Goal: Task Accomplishment & Management: Manage account settings

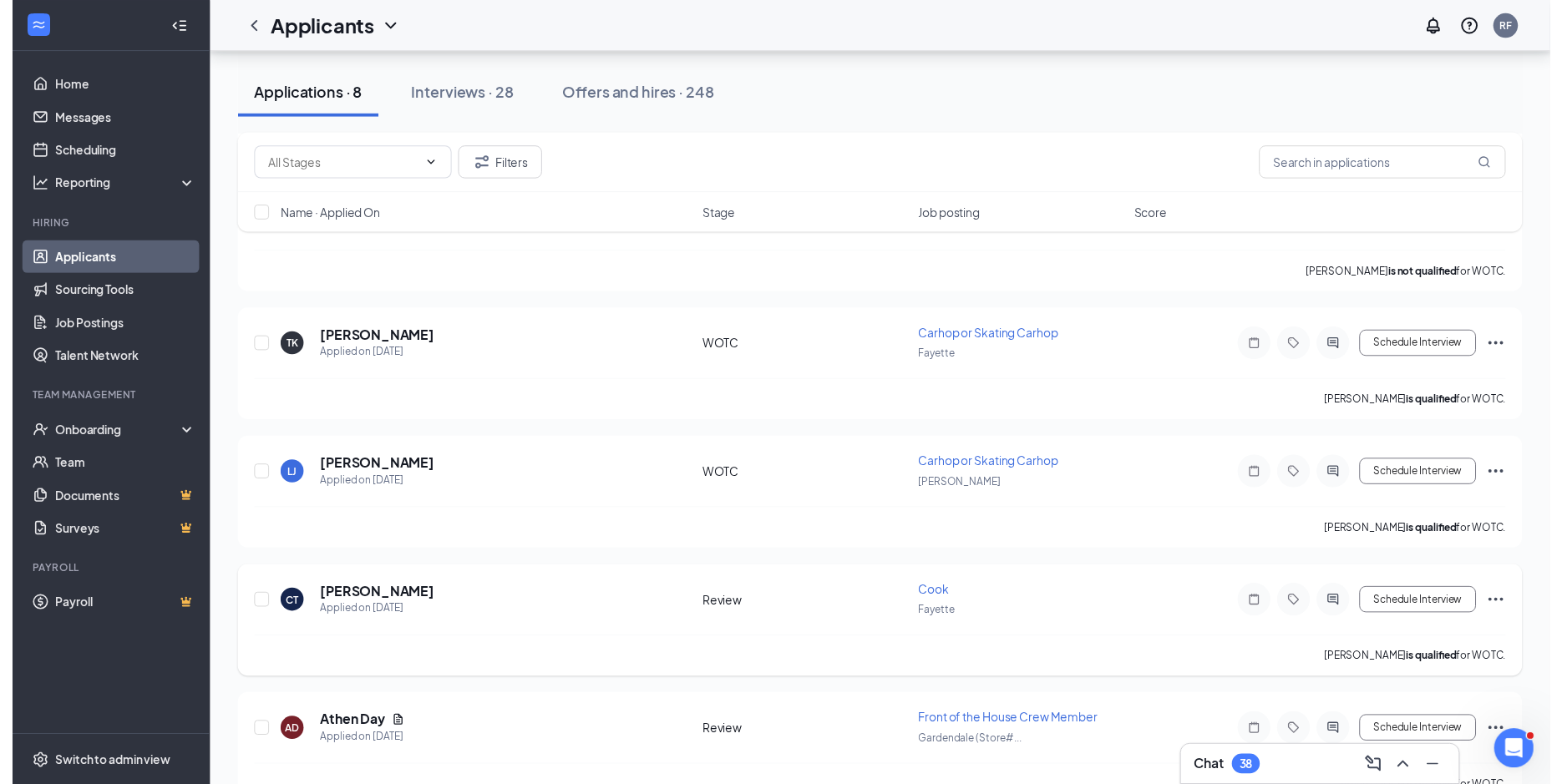
scroll to position [371, 0]
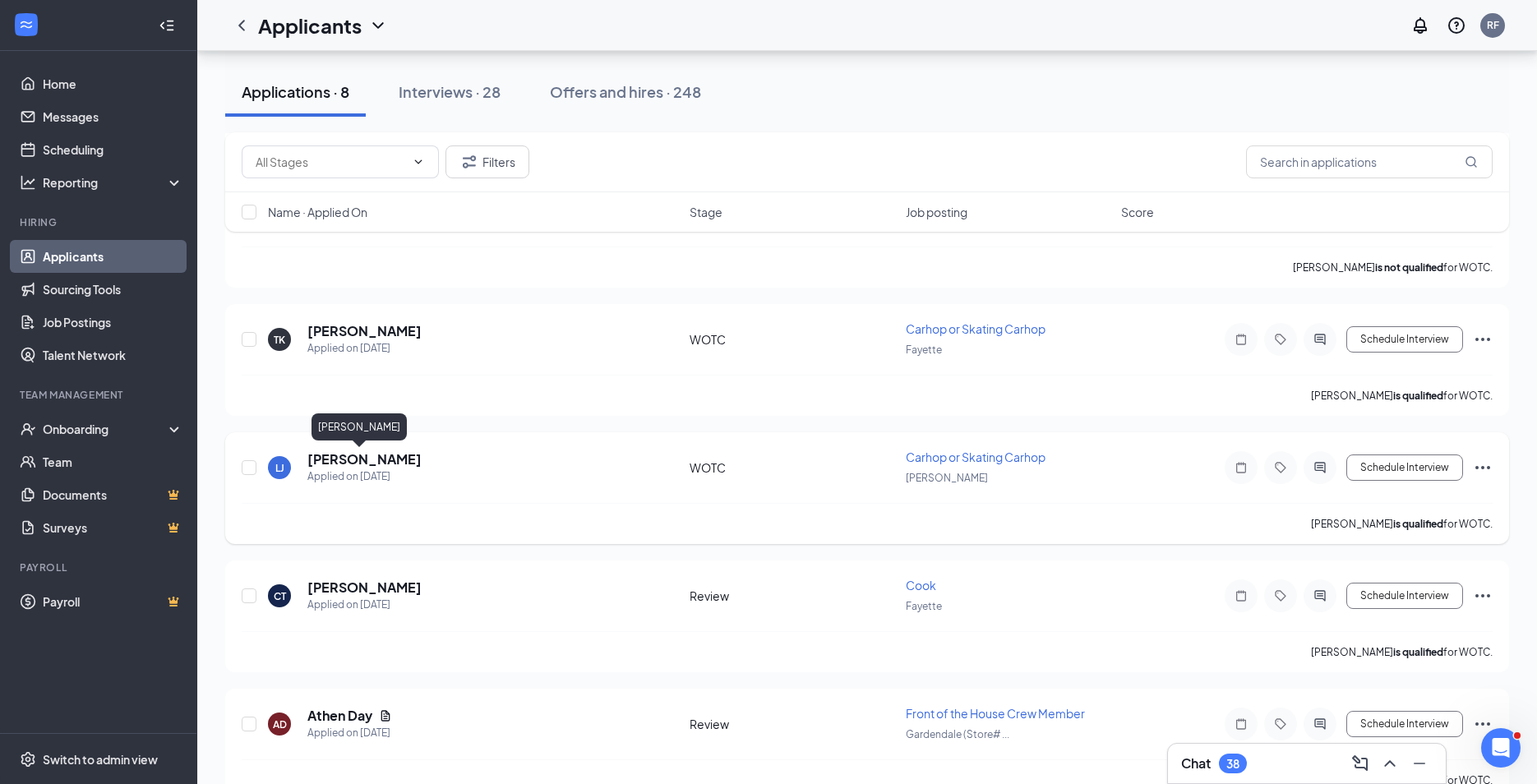
click at [359, 464] on h5 "[PERSON_NAME]" at bounding box center [364, 459] width 114 height 18
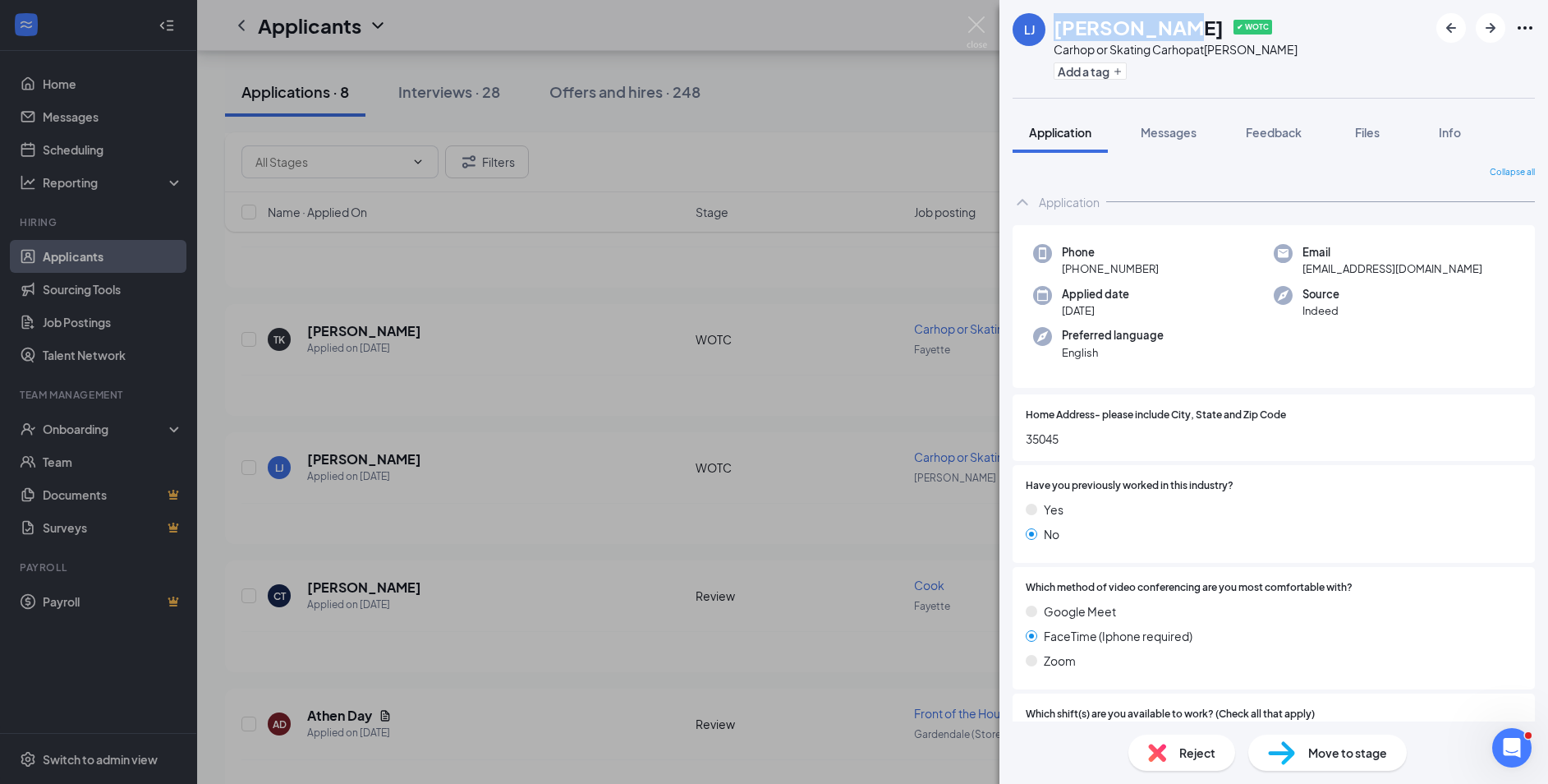
drag, startPoint x: 1167, startPoint y: 27, endPoint x: 1086, endPoint y: 20, distance: 81.3
click at [1054, 31] on h1 "[PERSON_NAME]" at bounding box center [1139, 27] width 170 height 28
copy h1 "[PERSON_NAME]"
drag, startPoint x: 1434, startPoint y: 268, endPoint x: 1297, endPoint y: 269, distance: 137.0
click at [1297, 269] on div "Email [EMAIL_ADDRESS][DOMAIN_NAME]" at bounding box center [1394, 260] width 240 height 33
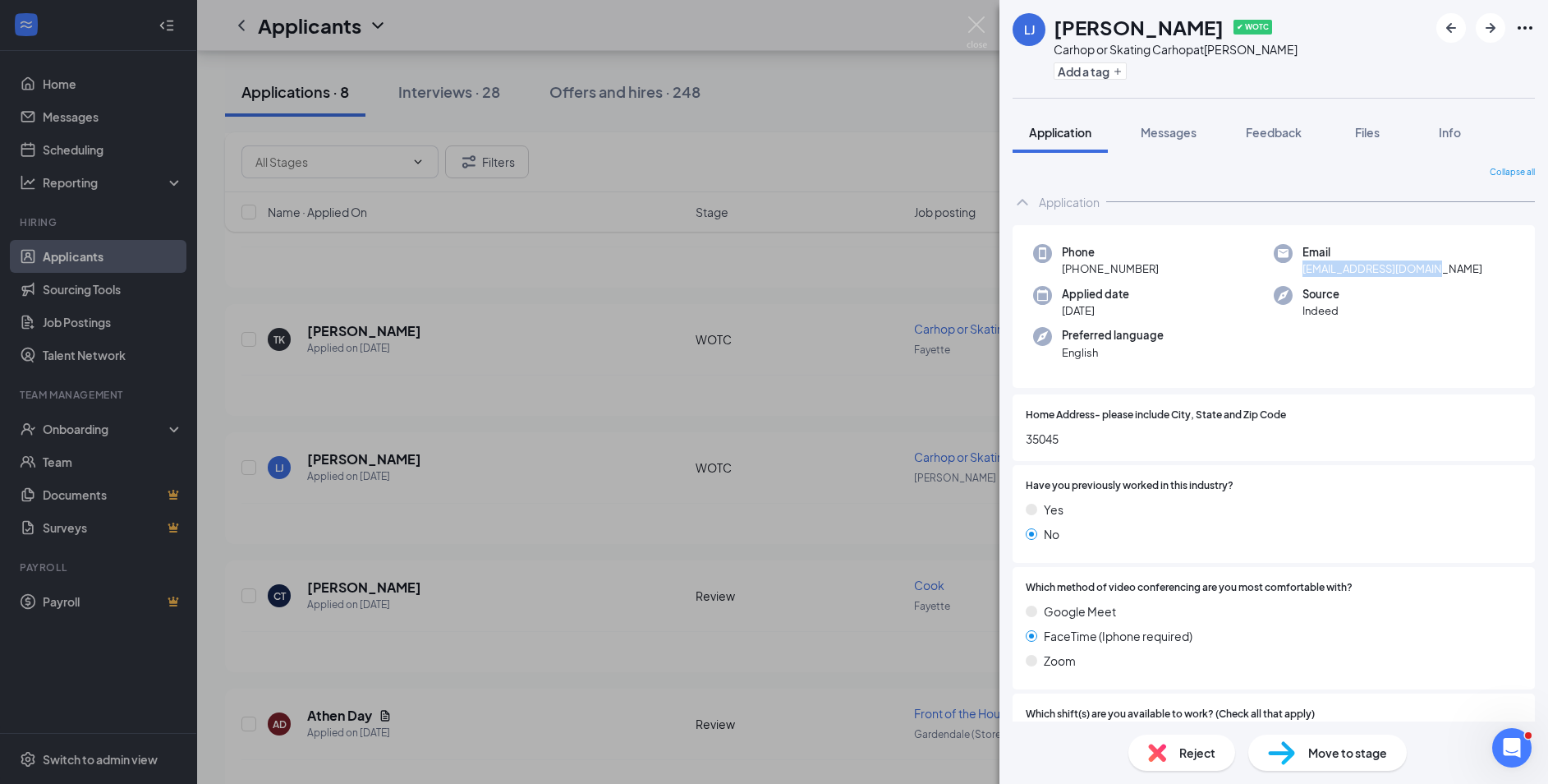
copy span "[EMAIL_ADDRESS][DOMAIN_NAME]"
drag, startPoint x: 1166, startPoint y: 264, endPoint x: 1075, endPoint y: 264, distance: 91.0
click at [1075, 264] on div "Phone [PHONE_NUMBER]" at bounding box center [1153, 260] width 240 height 33
copy span "[PHONE_NUMBER]"
click at [1371, 137] on span "Files" at bounding box center [1368, 133] width 25 height 15
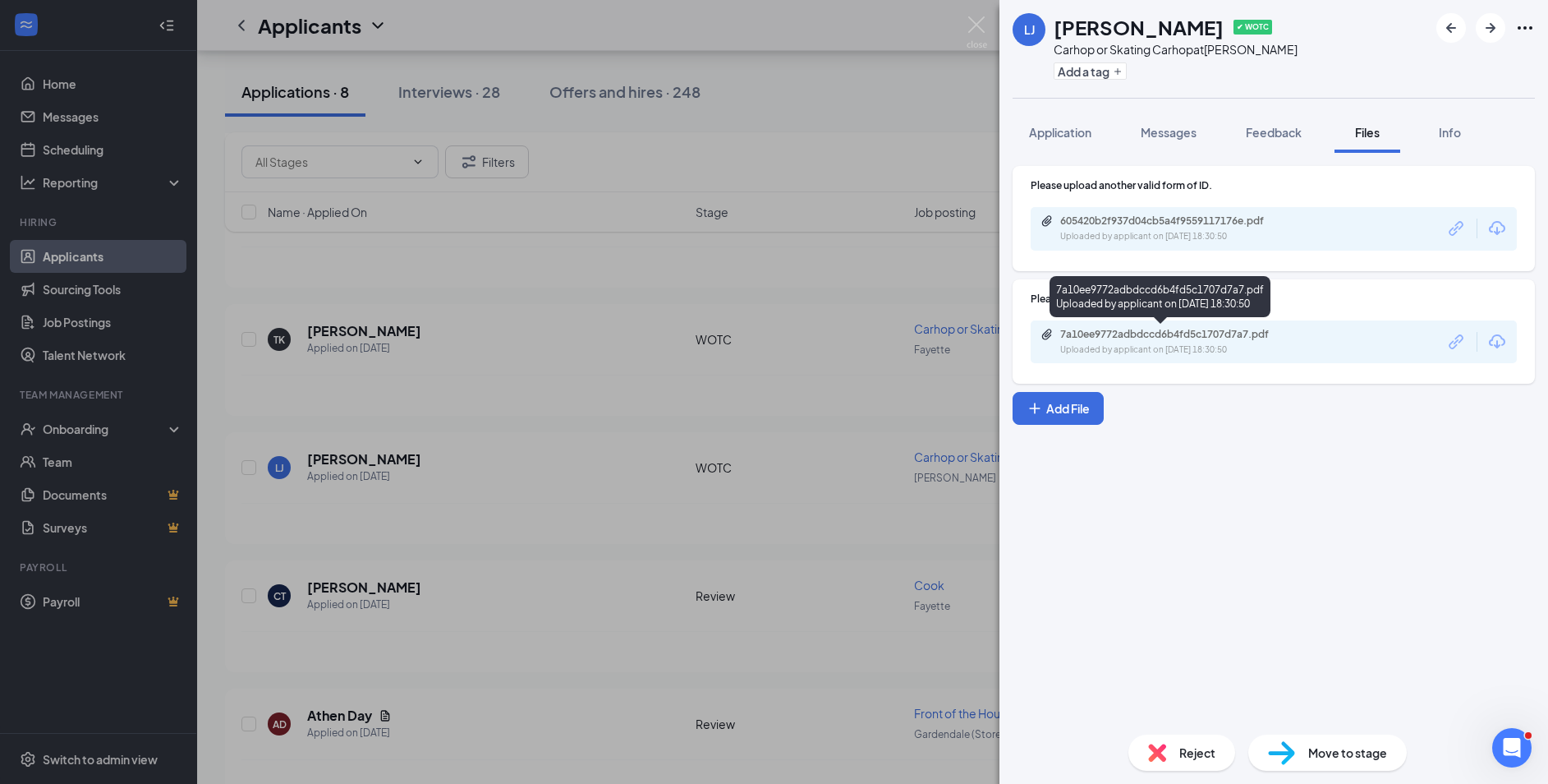
click at [1188, 334] on div "7a10ee9772adbdccd6b4fd5c1707d7a7.pdf" at bounding box center [1175, 335] width 230 height 13
click at [1201, 241] on div "Uploaded by applicant on [DATE] 18:30:50" at bounding box center [1184, 237] width 246 height 13
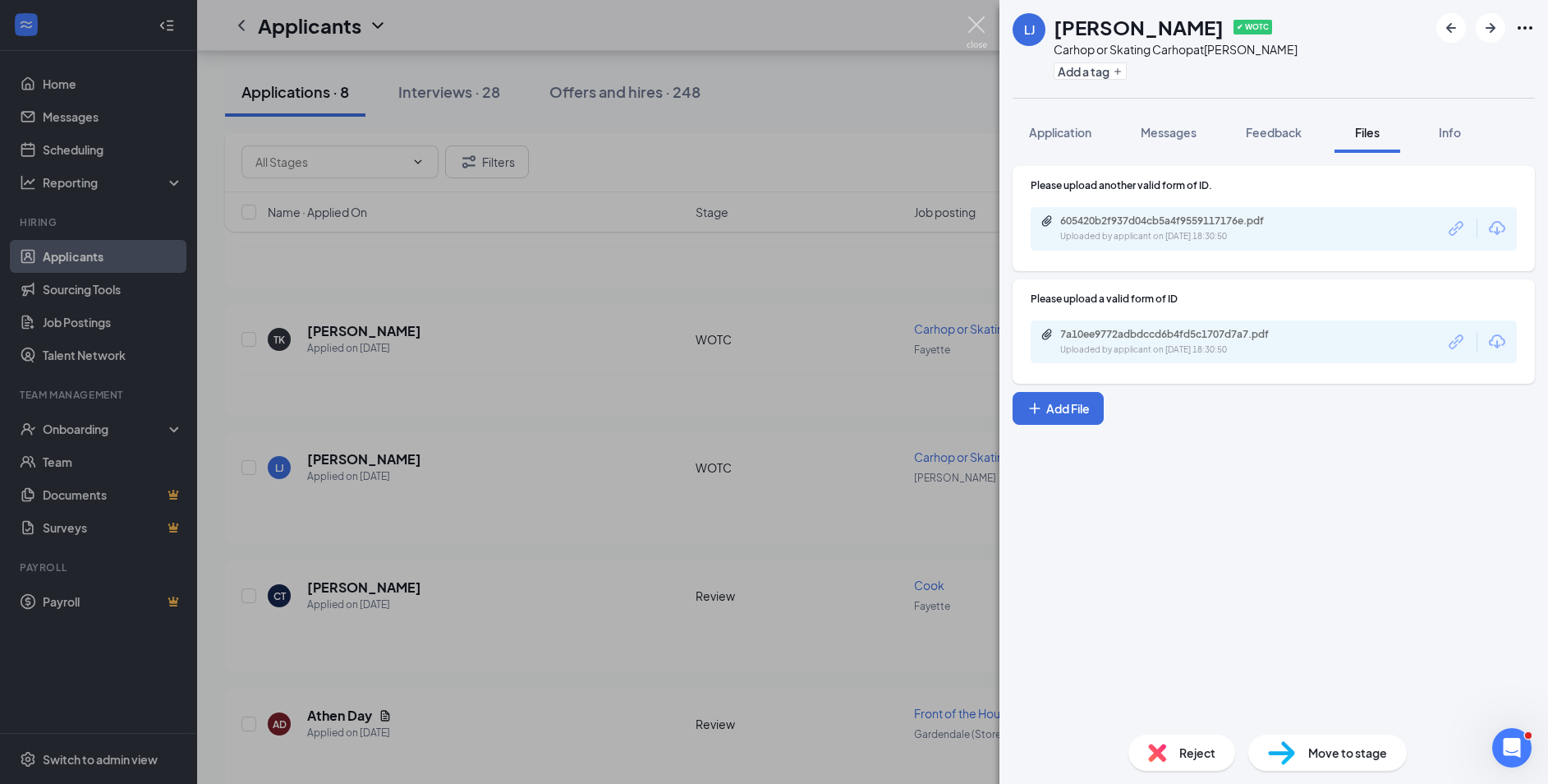
click at [967, 24] on img at bounding box center [978, 32] width 21 height 32
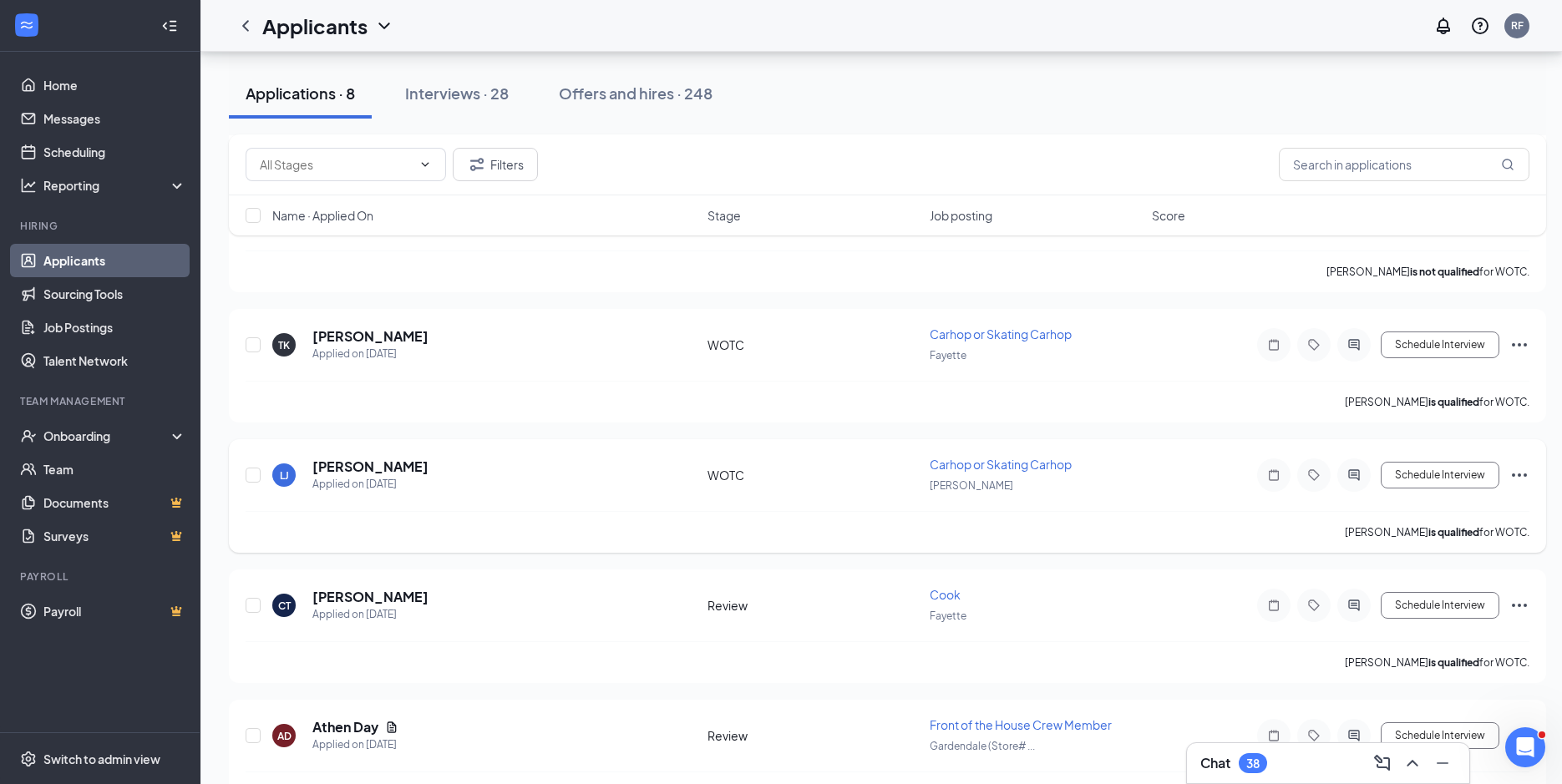
click at [1512, 476] on icon "Ellipses" at bounding box center [1518, 475] width 20 height 20
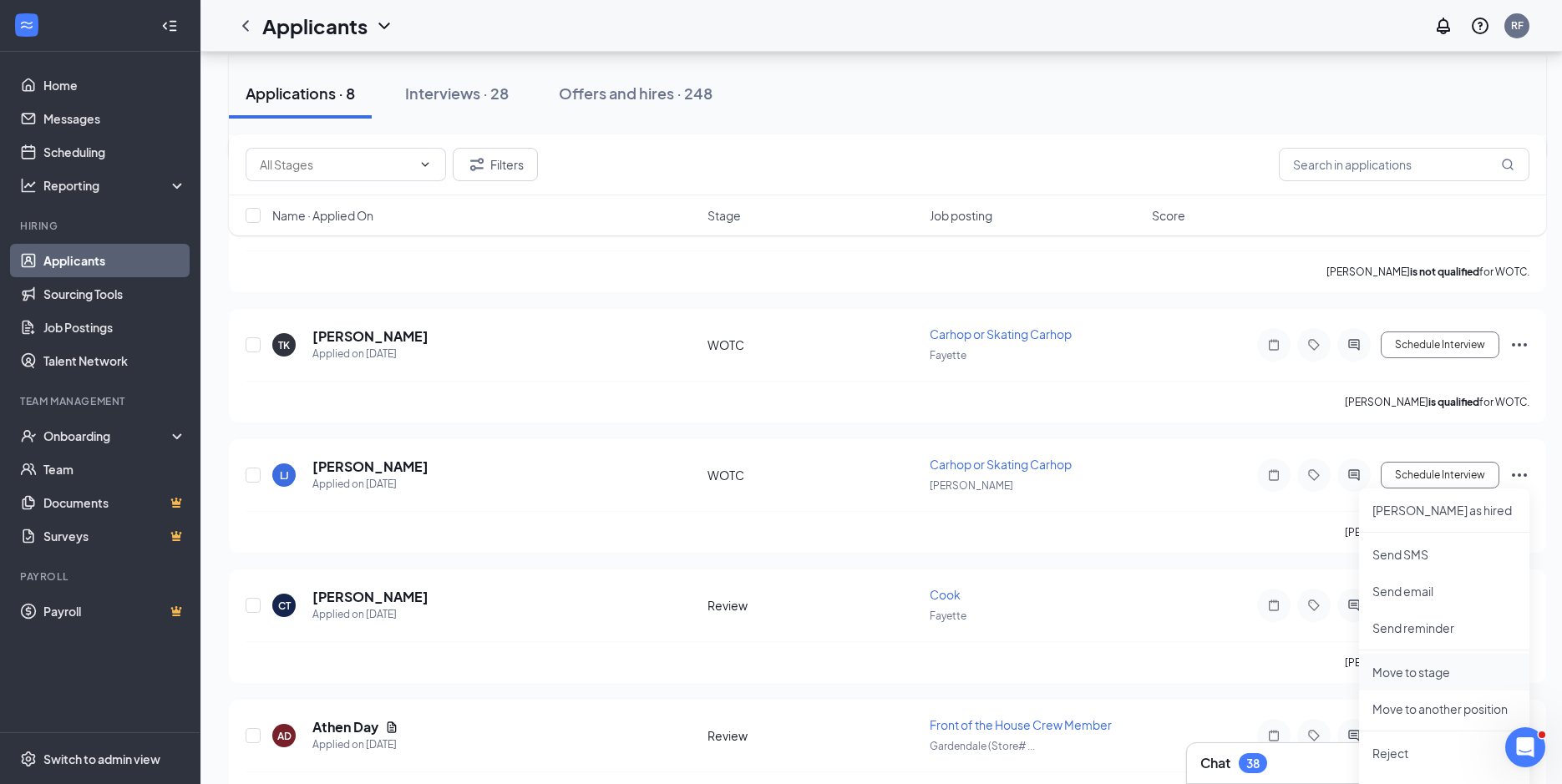
click at [1442, 669] on p "Move to stage" at bounding box center [1444, 672] width 143 height 16
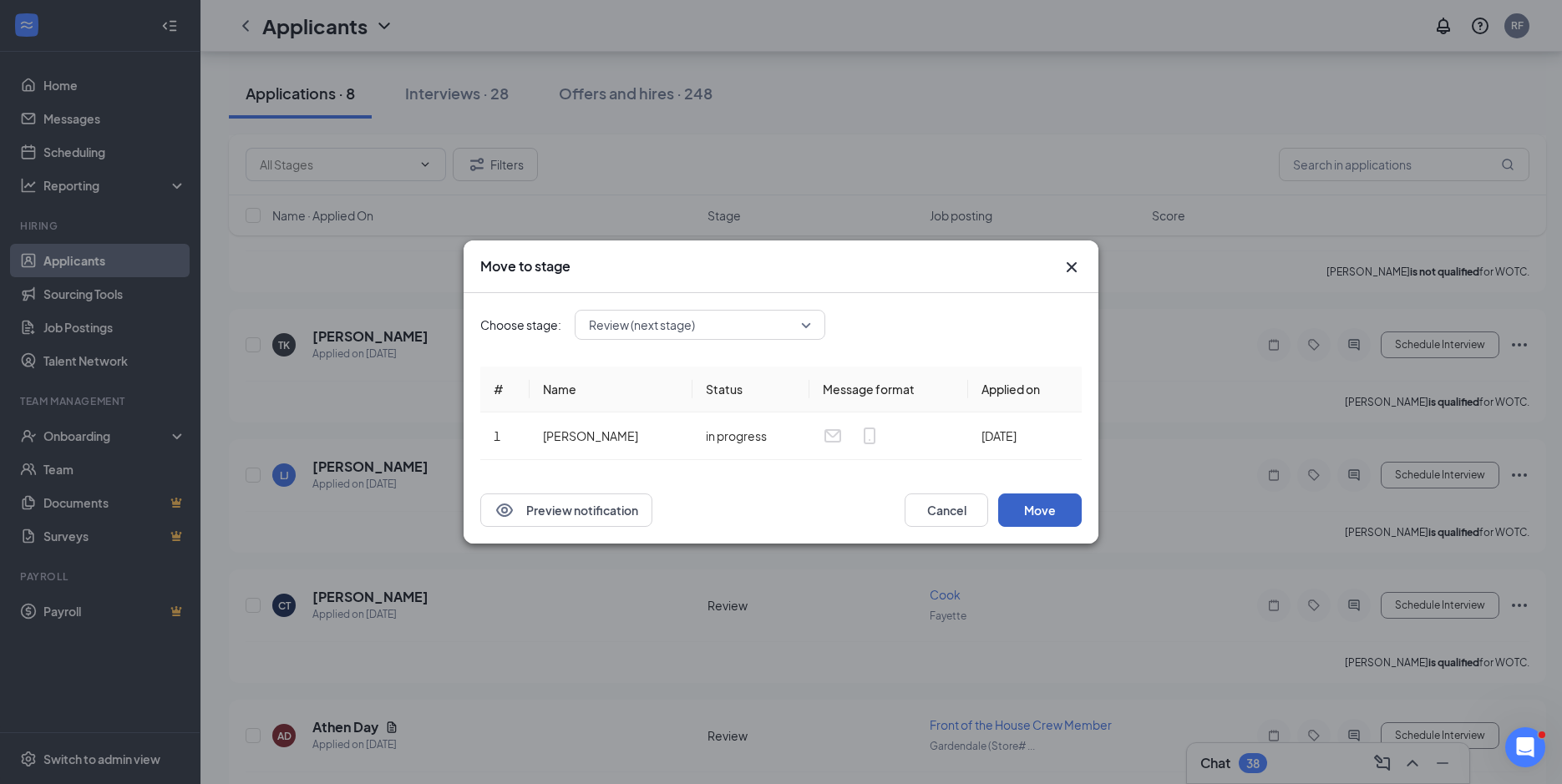
click at [1018, 509] on button "Move" at bounding box center [1039, 510] width 83 height 33
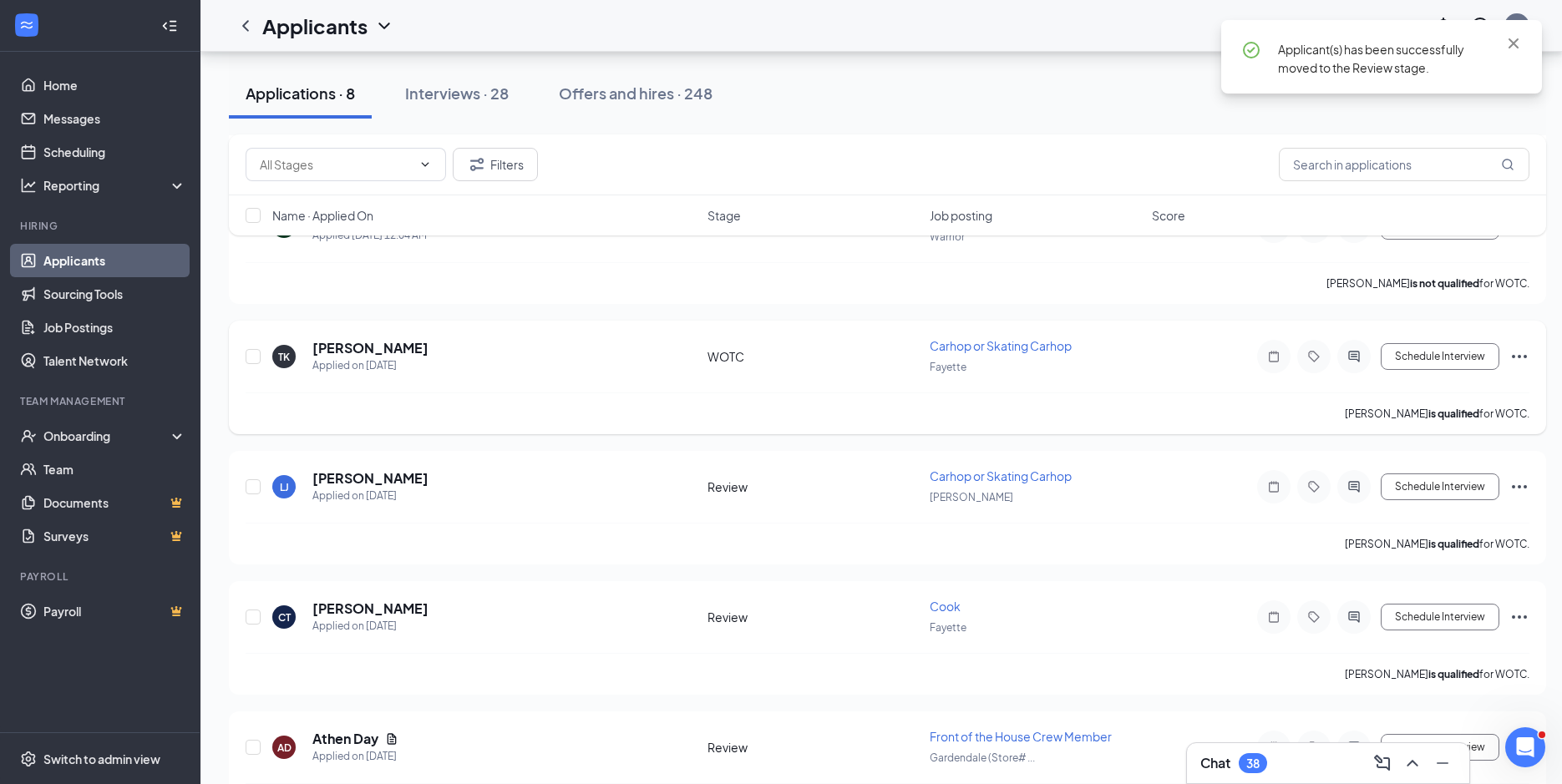
scroll to position [357, 0]
click at [358, 344] on h5 "[PERSON_NAME]" at bounding box center [370, 351] width 116 height 18
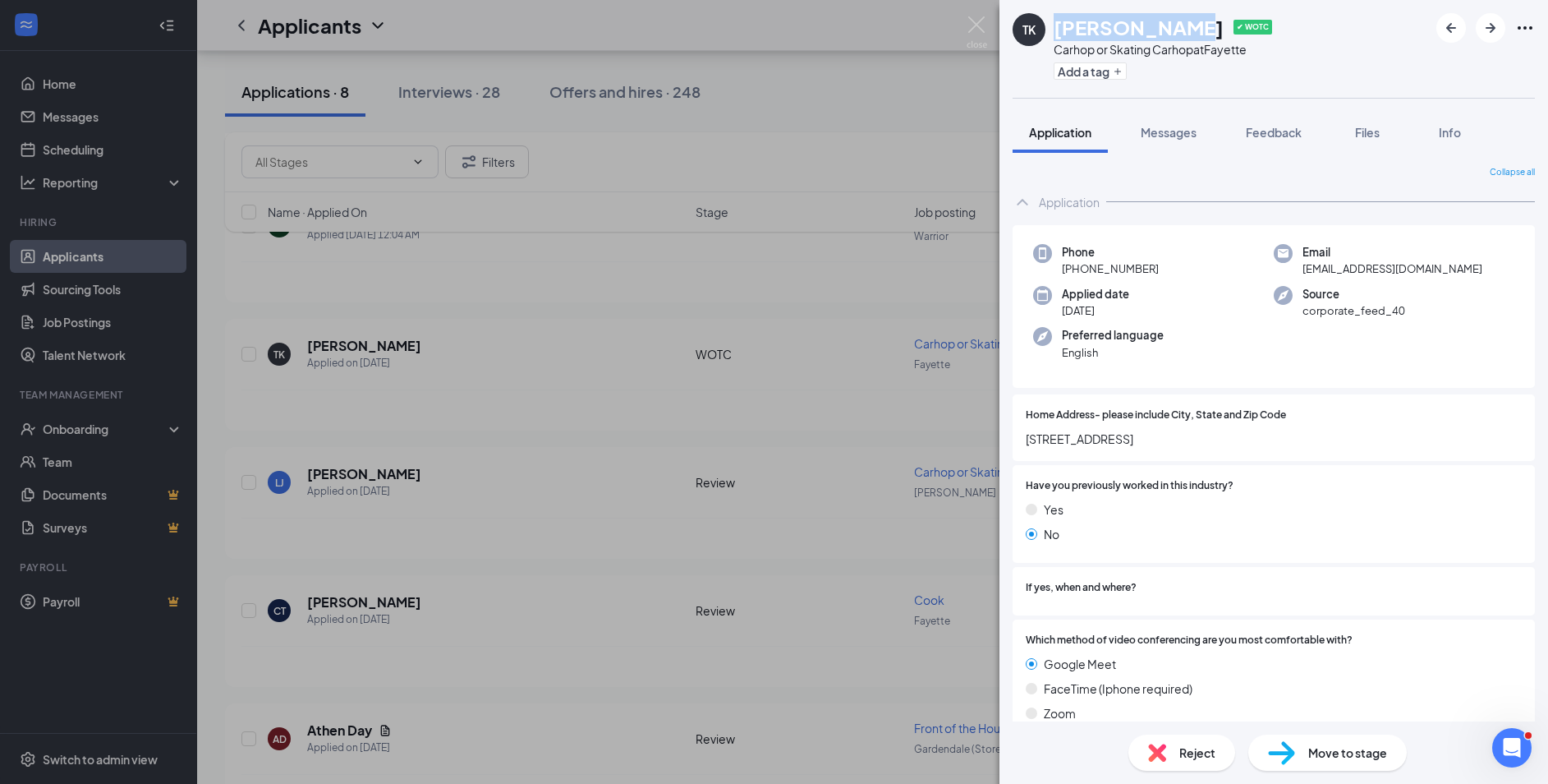
drag, startPoint x: 1169, startPoint y: 27, endPoint x: 1053, endPoint y: 23, distance: 116.1
click at [1054, 23] on div "[PERSON_NAME] ✔ WOTC" at bounding box center [1163, 27] width 218 height 28
copy h1 "[PERSON_NAME]"
drag, startPoint x: 1395, startPoint y: 276, endPoint x: 1317, endPoint y: 266, distance: 78.6
click at [1299, 266] on div "Email [EMAIL_ADDRESS][DOMAIN_NAME]" at bounding box center [1394, 260] width 240 height 33
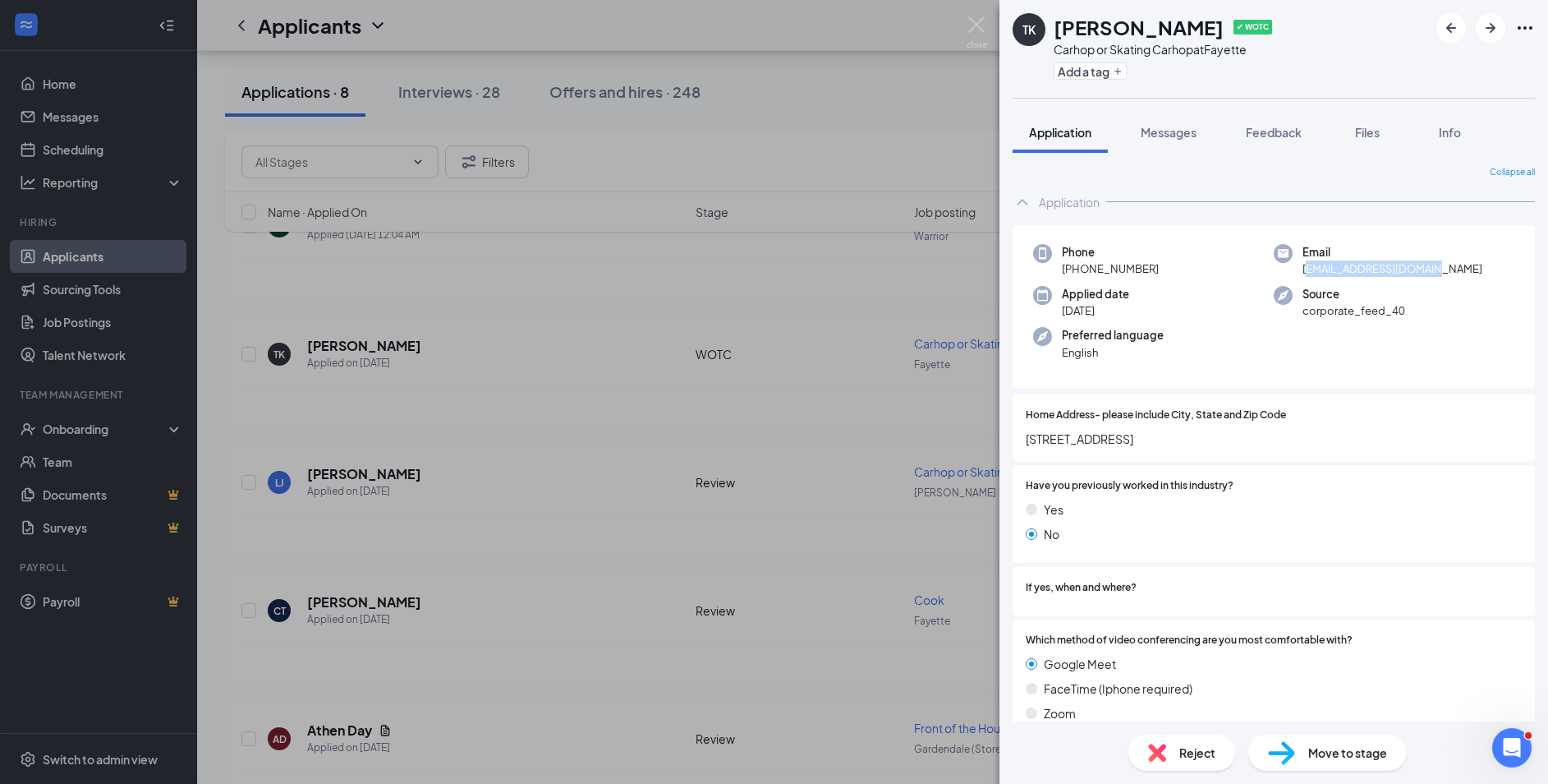
click at [1449, 266] on div "Email [EMAIL_ADDRESS][DOMAIN_NAME]" at bounding box center [1394, 260] width 240 height 33
drag, startPoint x: 1435, startPoint y: 265, endPoint x: 1329, endPoint y: 270, distance: 106.1
click at [1293, 271] on div "Email [EMAIL_ADDRESS][DOMAIN_NAME]" at bounding box center [1394, 260] width 240 height 33
copy span "[EMAIL_ADDRESS][DOMAIN_NAME]"
drag, startPoint x: 1143, startPoint y: 271, endPoint x: 1077, endPoint y: 266, distance: 66.2
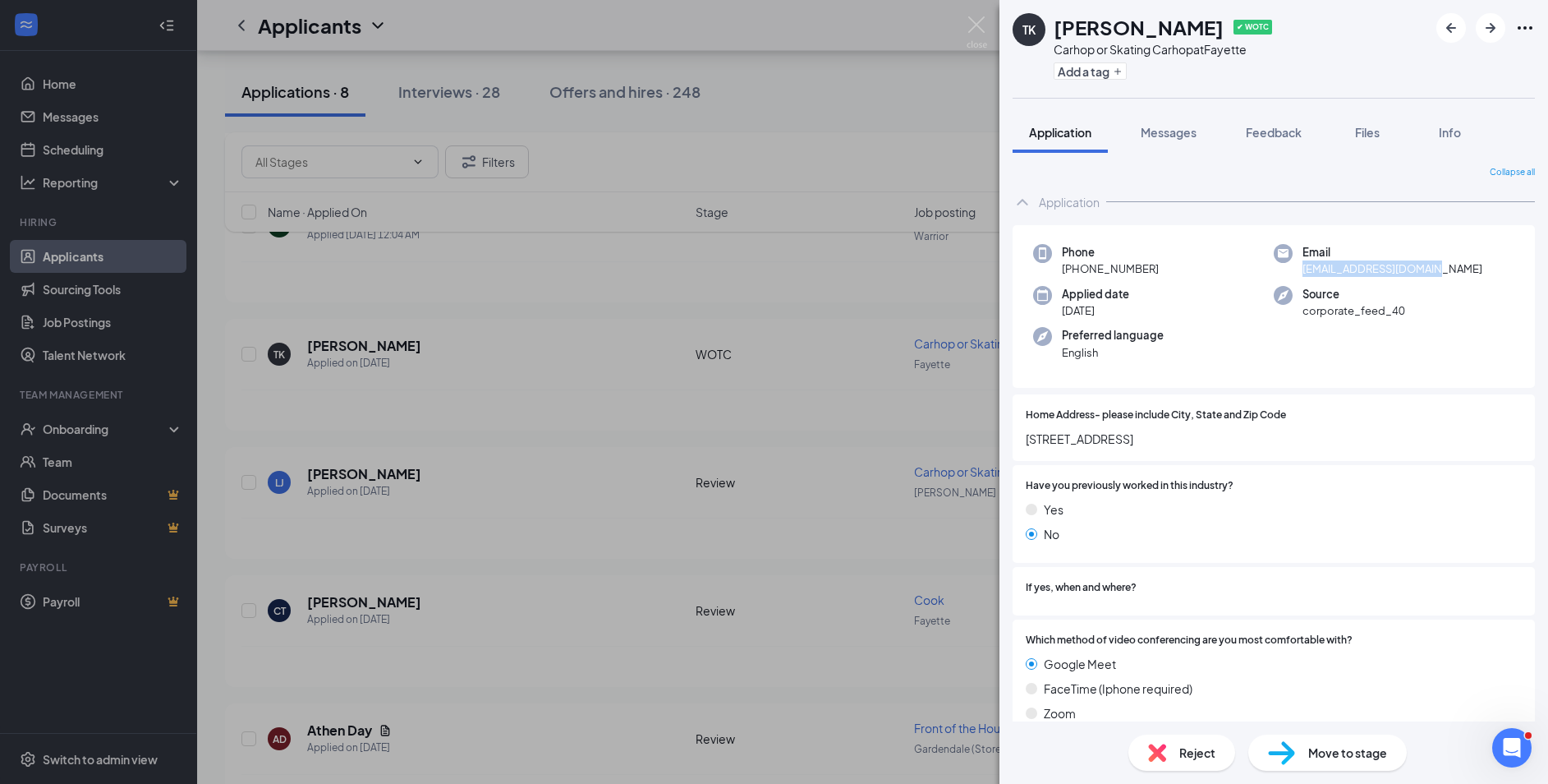
click at [1077, 266] on div "Phone [PHONE_NUMBER]" at bounding box center [1153, 260] width 240 height 33
copy span "[PHONE_NUMBER]"
click at [1373, 136] on span "Files" at bounding box center [1368, 133] width 25 height 15
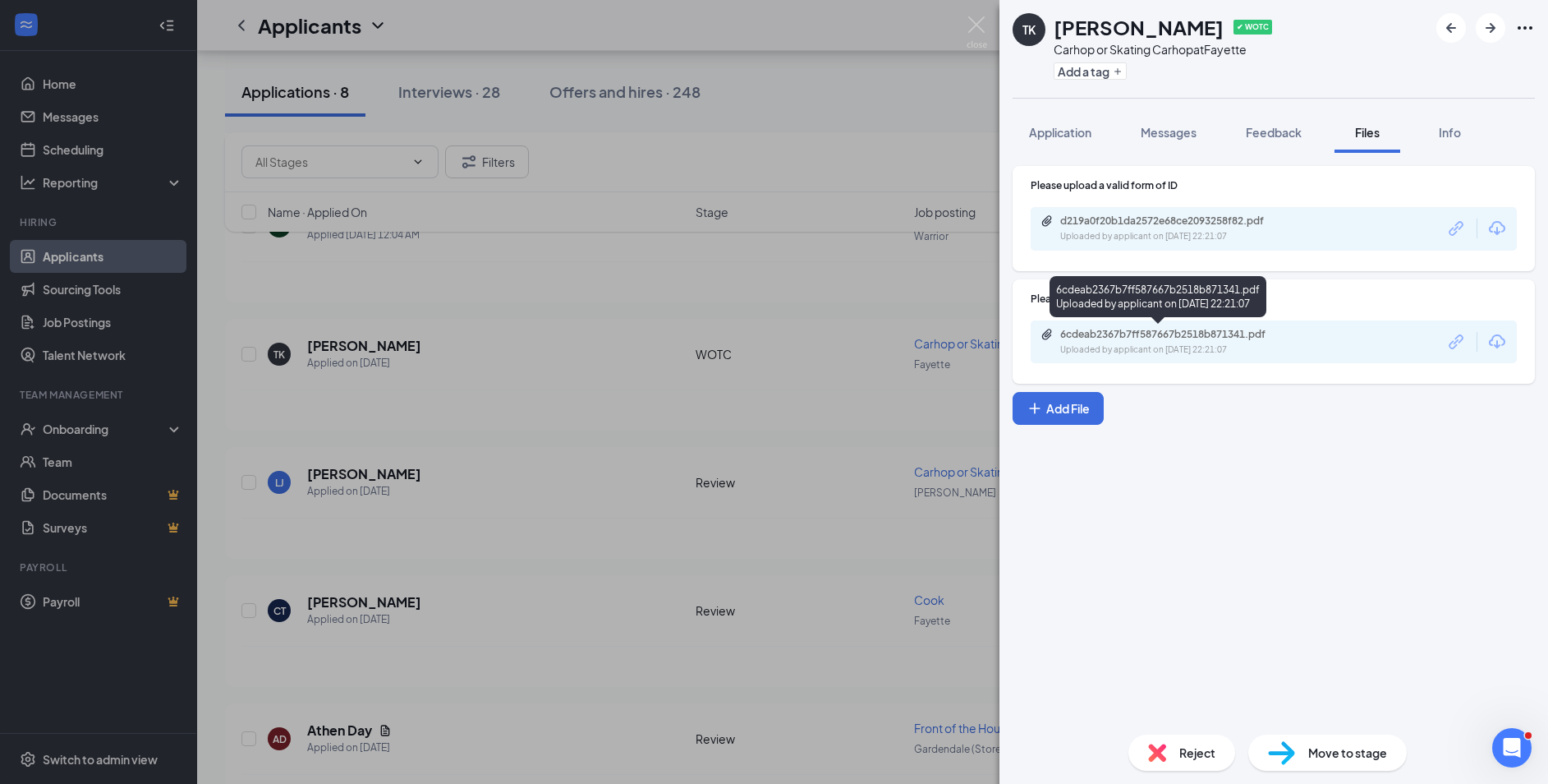
click at [1104, 333] on div "6cdeab2367b7ff587667b2518b871341.pdf" at bounding box center [1175, 335] width 230 height 13
click at [983, 35] on img at bounding box center [978, 32] width 21 height 32
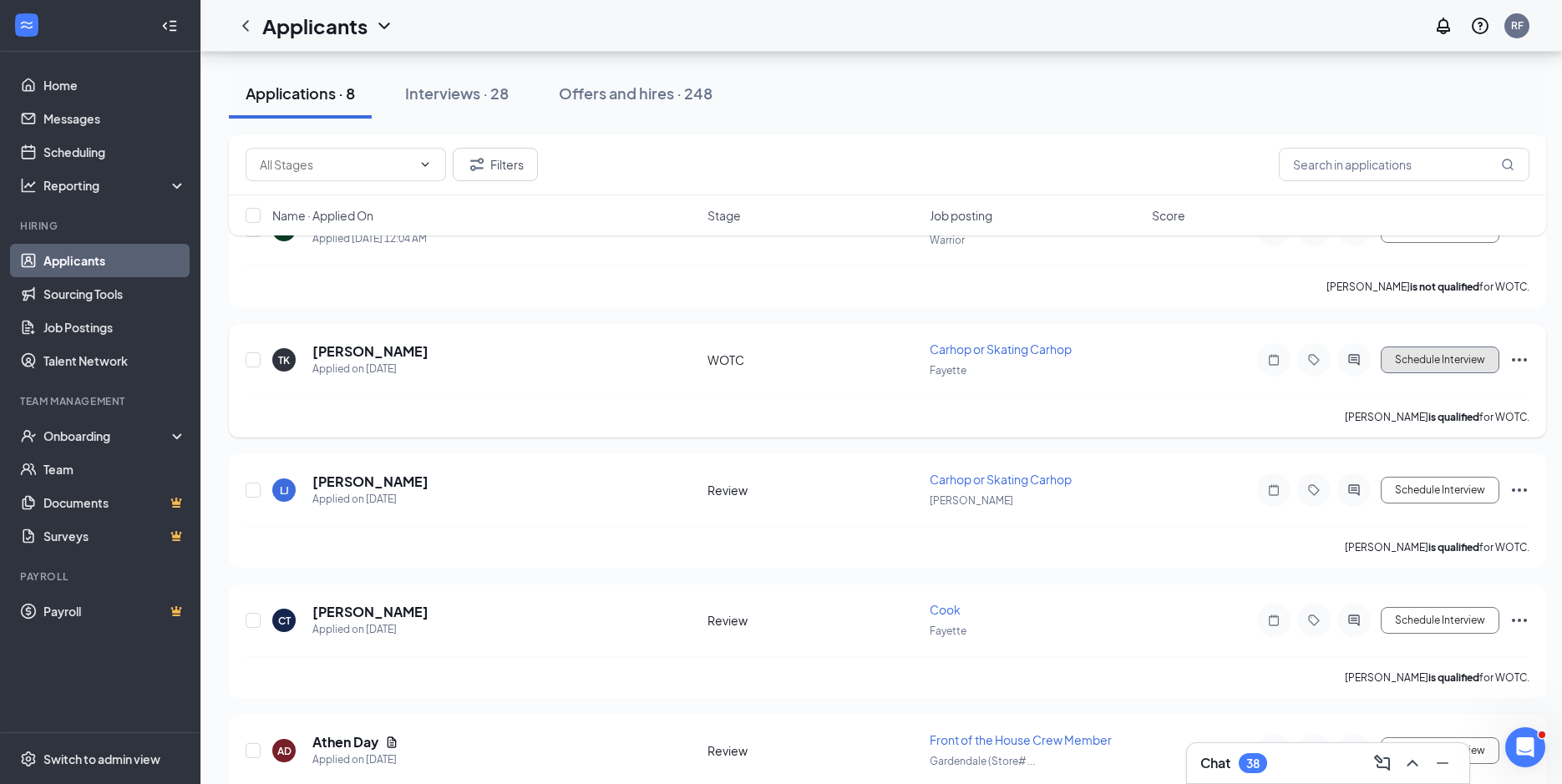
click at [1461, 364] on button "Schedule Interview" at bounding box center [1440, 360] width 118 height 27
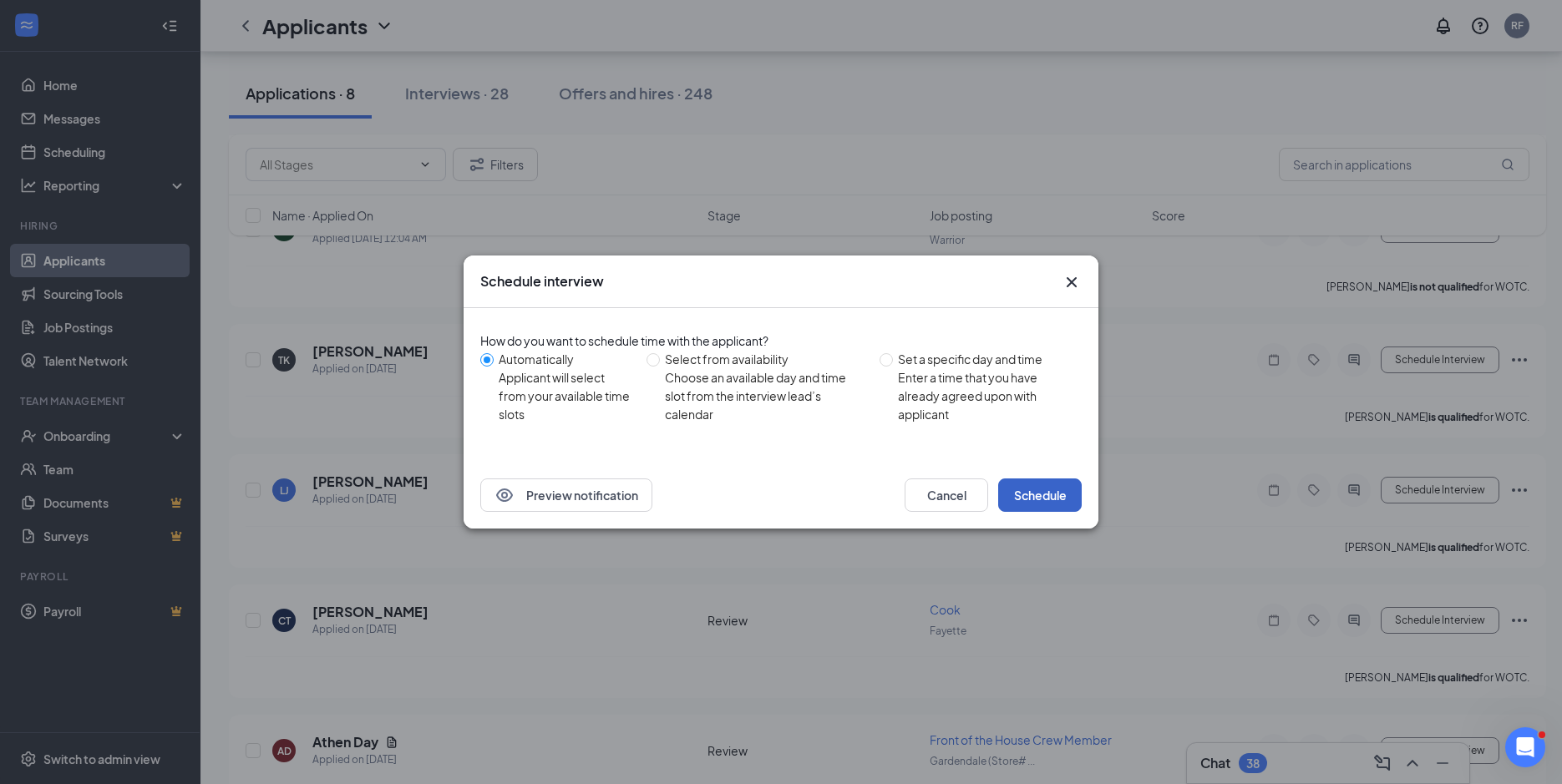
click at [1029, 487] on button "Schedule" at bounding box center [1039, 494] width 83 height 33
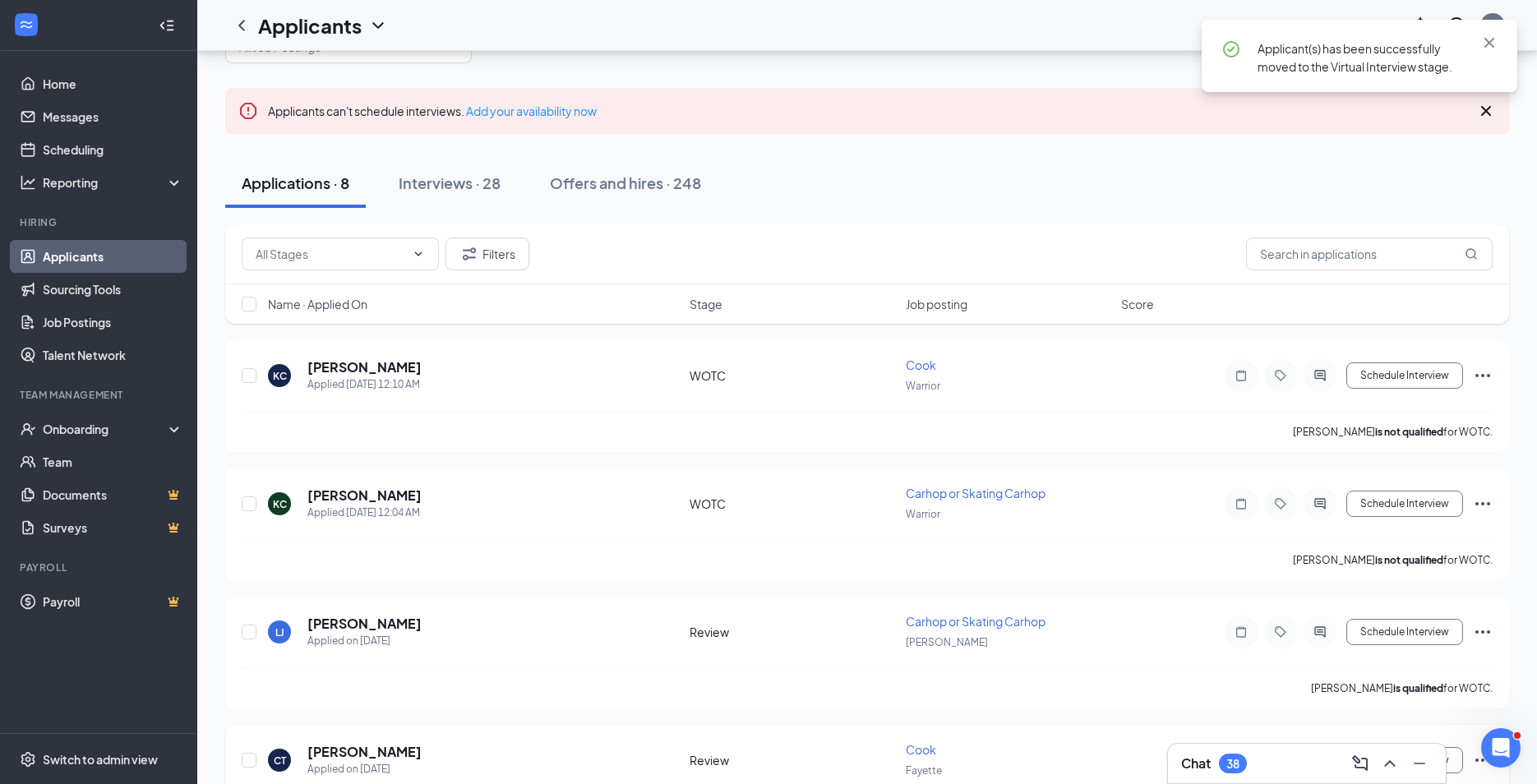
scroll to position [9, 0]
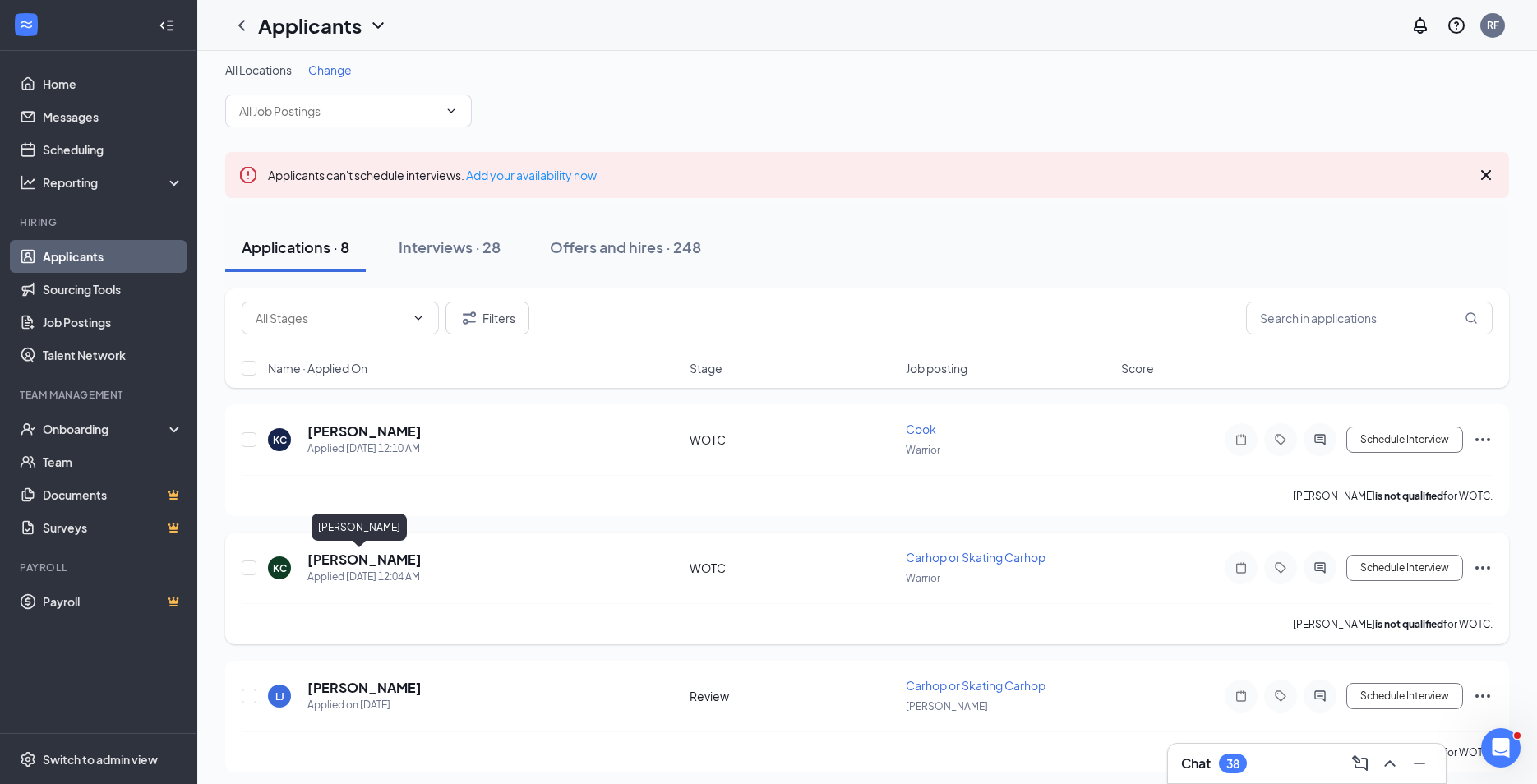
click at [360, 565] on h5 "[PERSON_NAME]" at bounding box center [364, 559] width 114 height 18
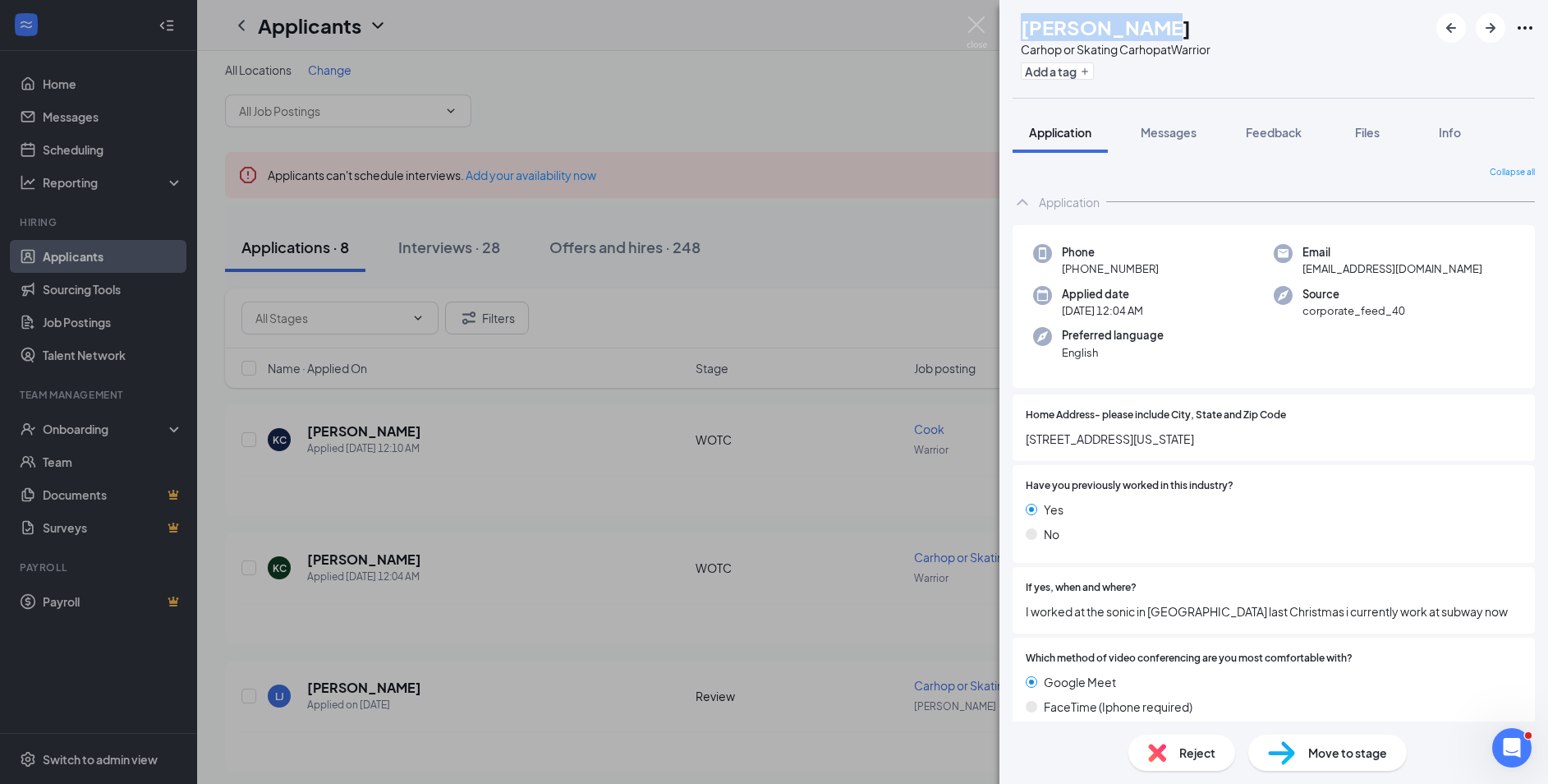
drag, startPoint x: 1086, startPoint y: 25, endPoint x: 1057, endPoint y: 24, distance: 29.0
click at [1057, 24] on div "[PERSON_NAME]" at bounding box center [1116, 27] width 190 height 28
drag, startPoint x: 1392, startPoint y: 272, endPoint x: 1293, endPoint y: 267, distance: 99.1
click at [1293, 267] on div "Email [EMAIL_ADDRESS][DOMAIN_NAME]" at bounding box center [1394, 260] width 240 height 33
drag, startPoint x: 1166, startPoint y: 269, endPoint x: 1076, endPoint y: 263, distance: 90.2
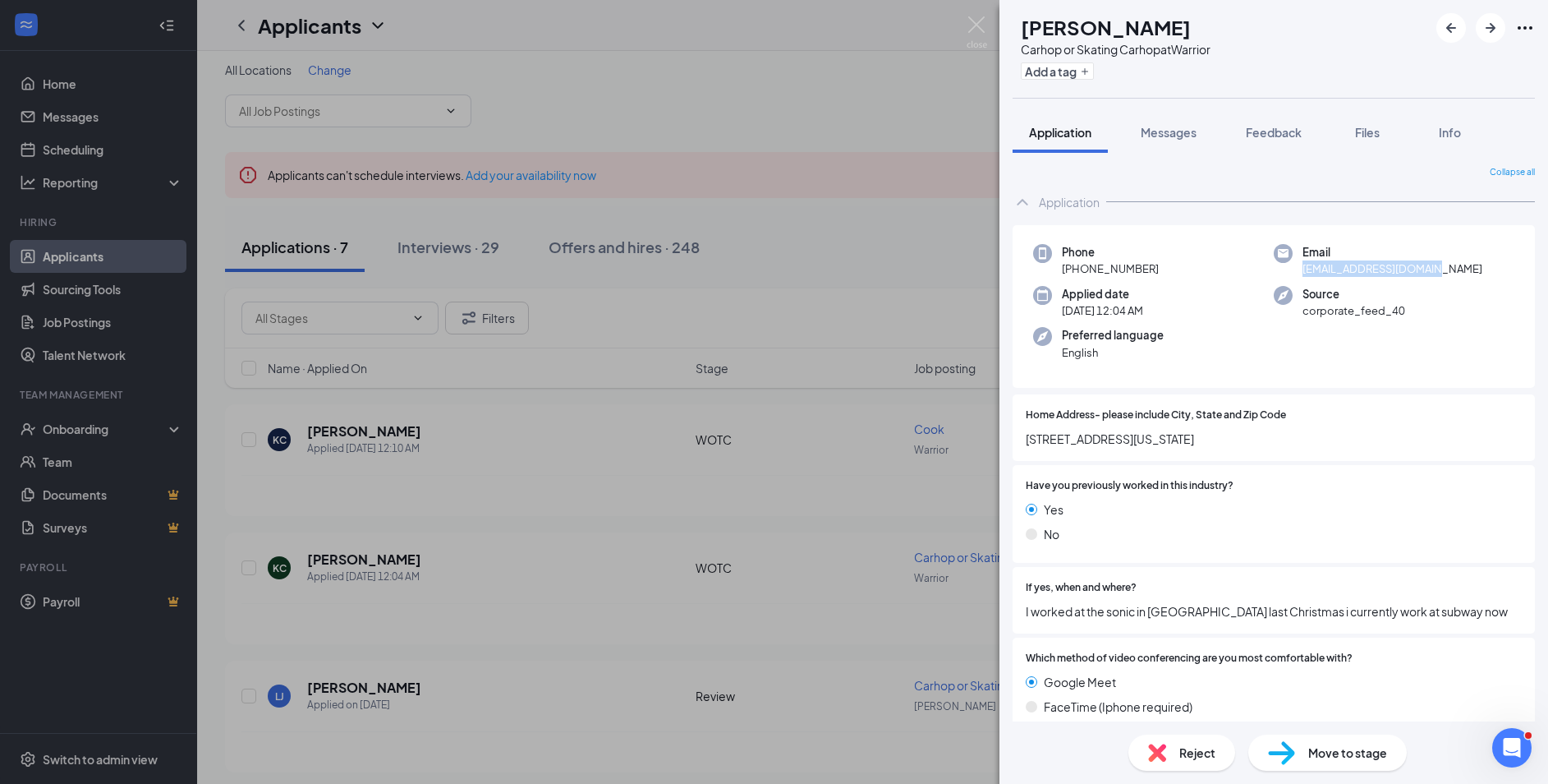
click at [1076, 263] on div "Phone [PHONE_NUMBER]" at bounding box center [1153, 260] width 240 height 33
copy span "[PHONE_NUMBER]"
drag, startPoint x: 1374, startPoint y: 138, endPoint x: 771, endPoint y: 209, distance: 607.2
click at [1374, 138] on span "Files" at bounding box center [1368, 133] width 25 height 15
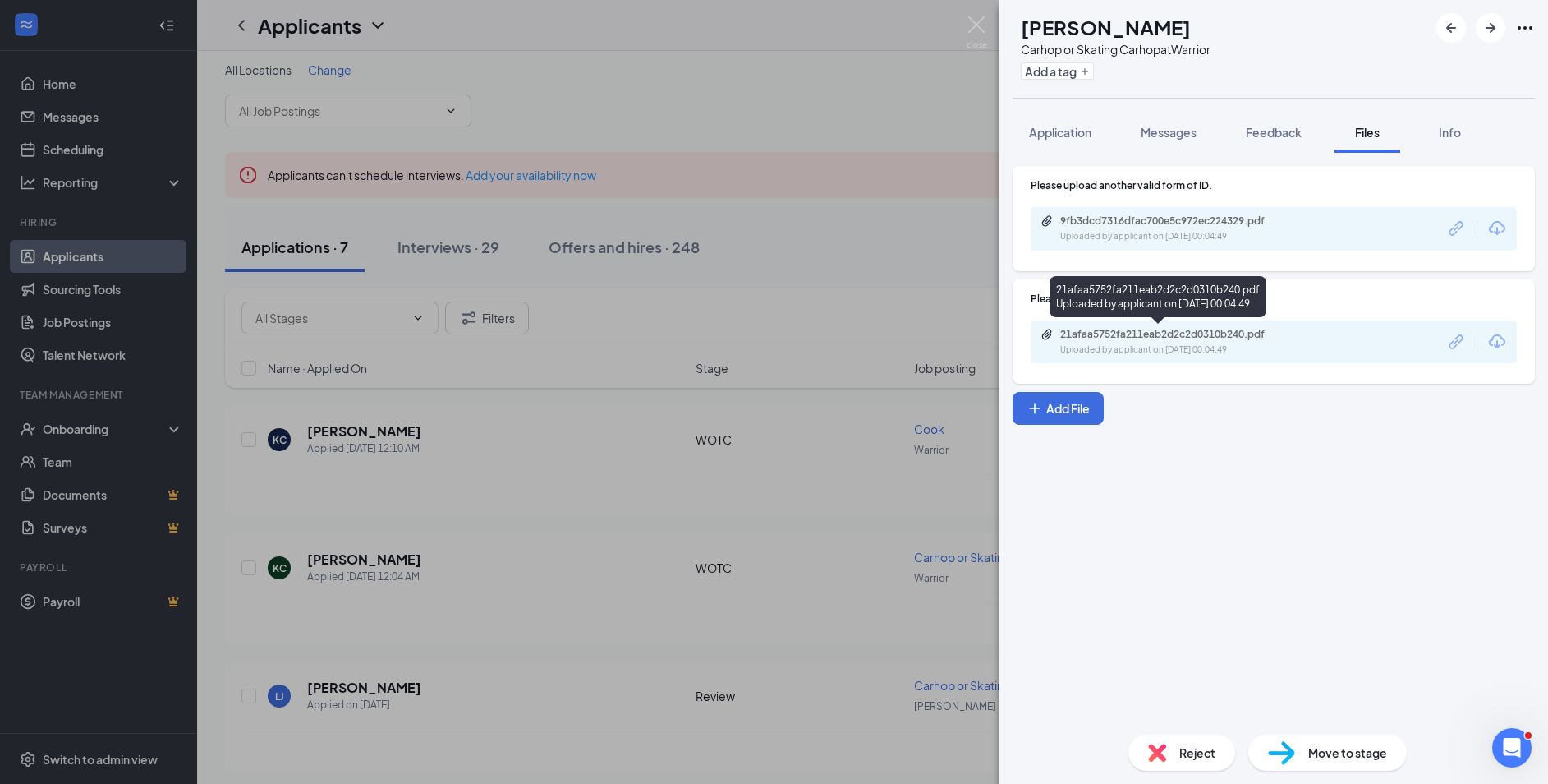
click at [1158, 341] on div "21afaa5752fa211eab2d2c2d0310b240.pdf Uploaded by applicant on [DATE] 00:04:49" at bounding box center [1173, 342] width 266 height 29
click at [974, 23] on img at bounding box center [978, 32] width 21 height 32
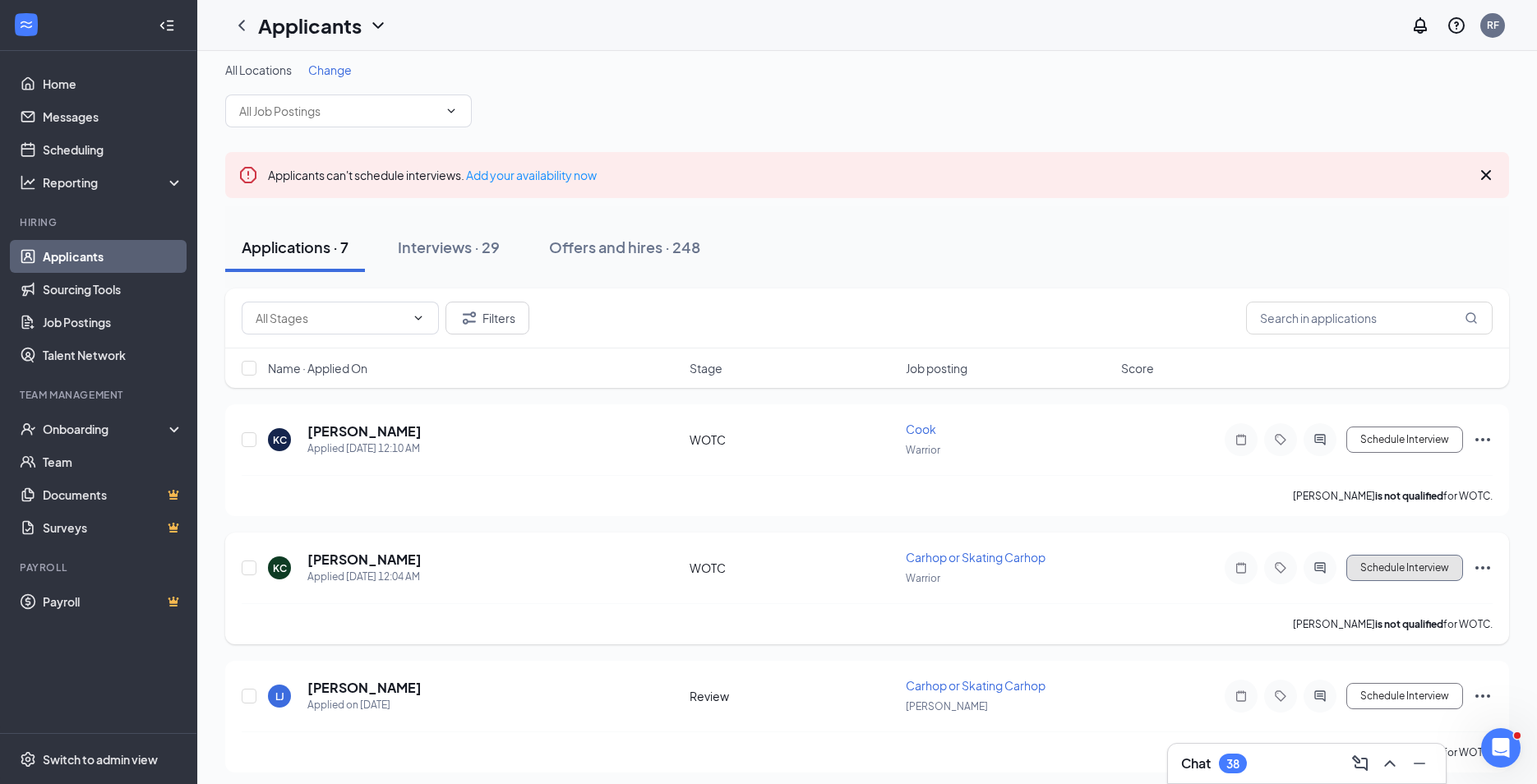
click at [1425, 569] on button "Schedule Interview" at bounding box center [1404, 567] width 116 height 27
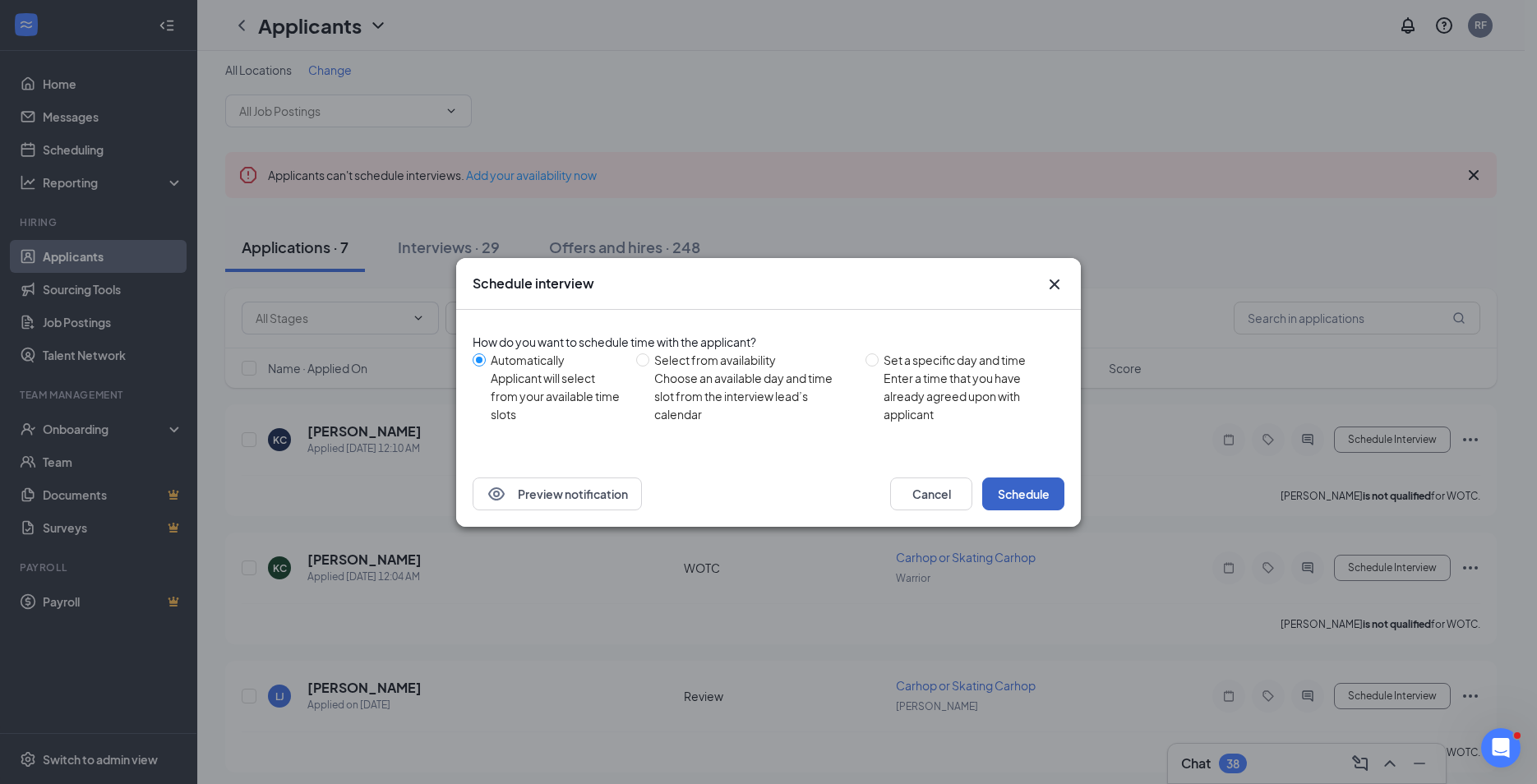
click at [1030, 487] on button "Schedule" at bounding box center [1023, 493] width 82 height 32
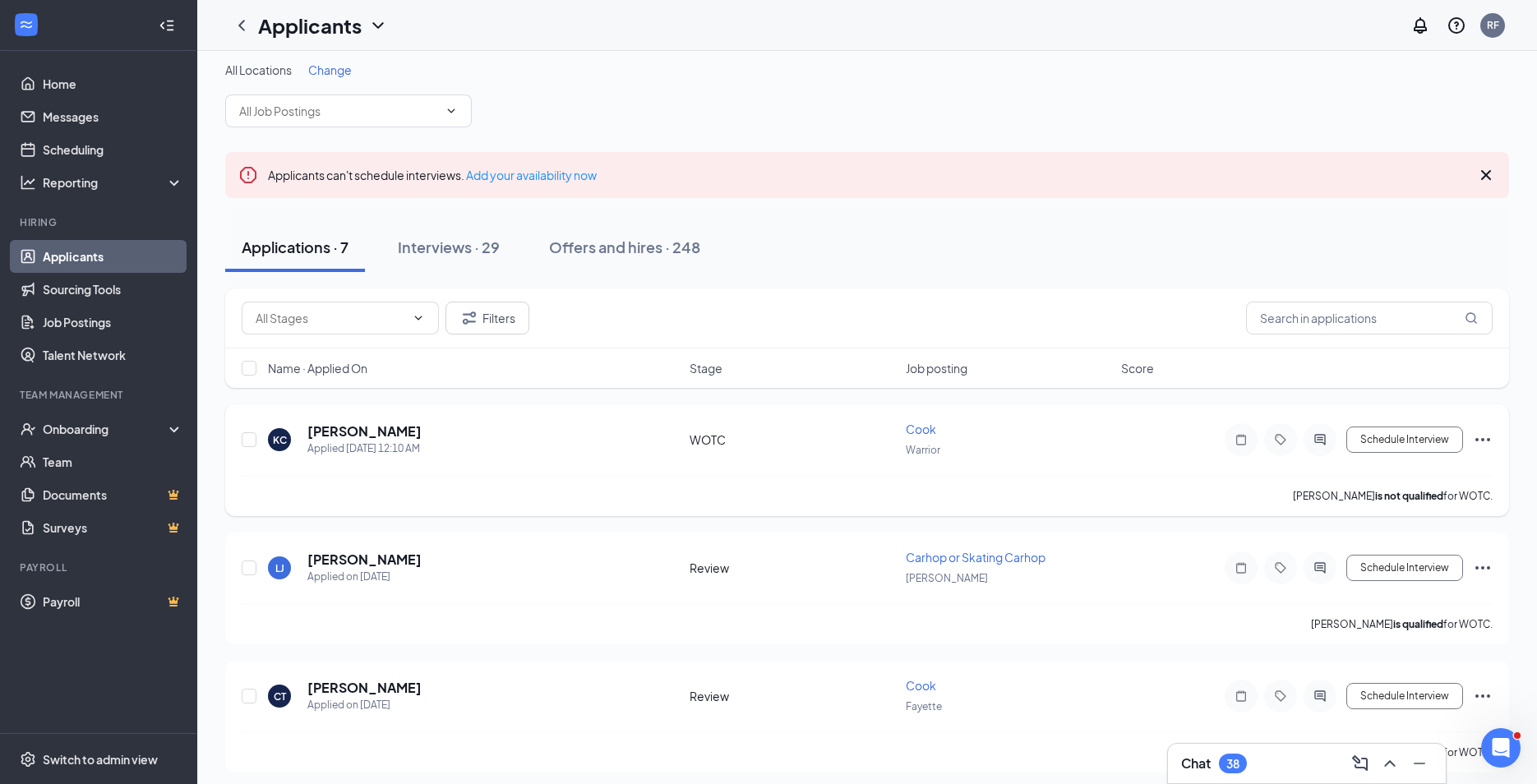
click at [1482, 438] on icon "Ellipses" at bounding box center [1483, 439] width 15 height 3
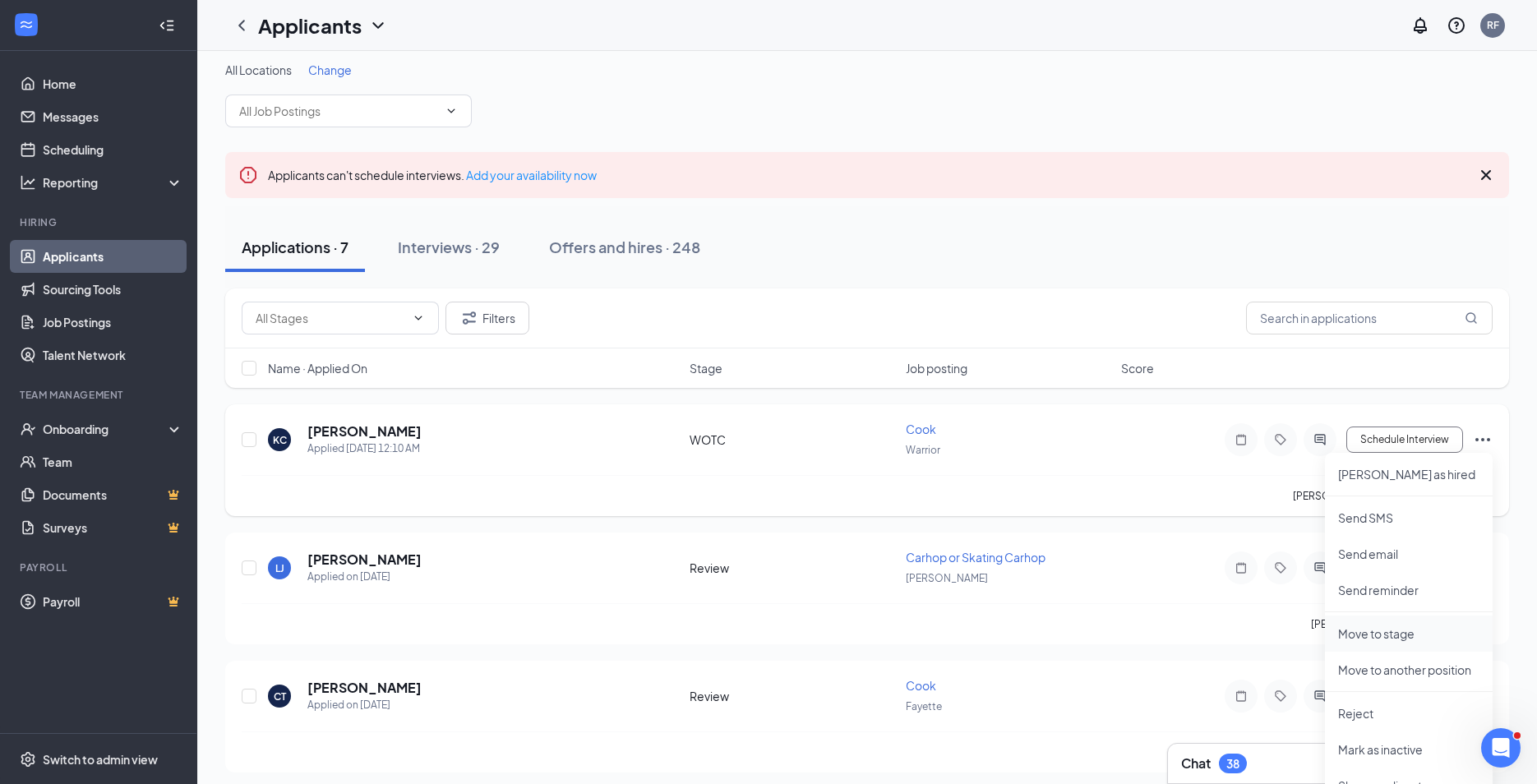
click at [1408, 637] on p "Move to stage" at bounding box center [1408, 632] width 141 height 16
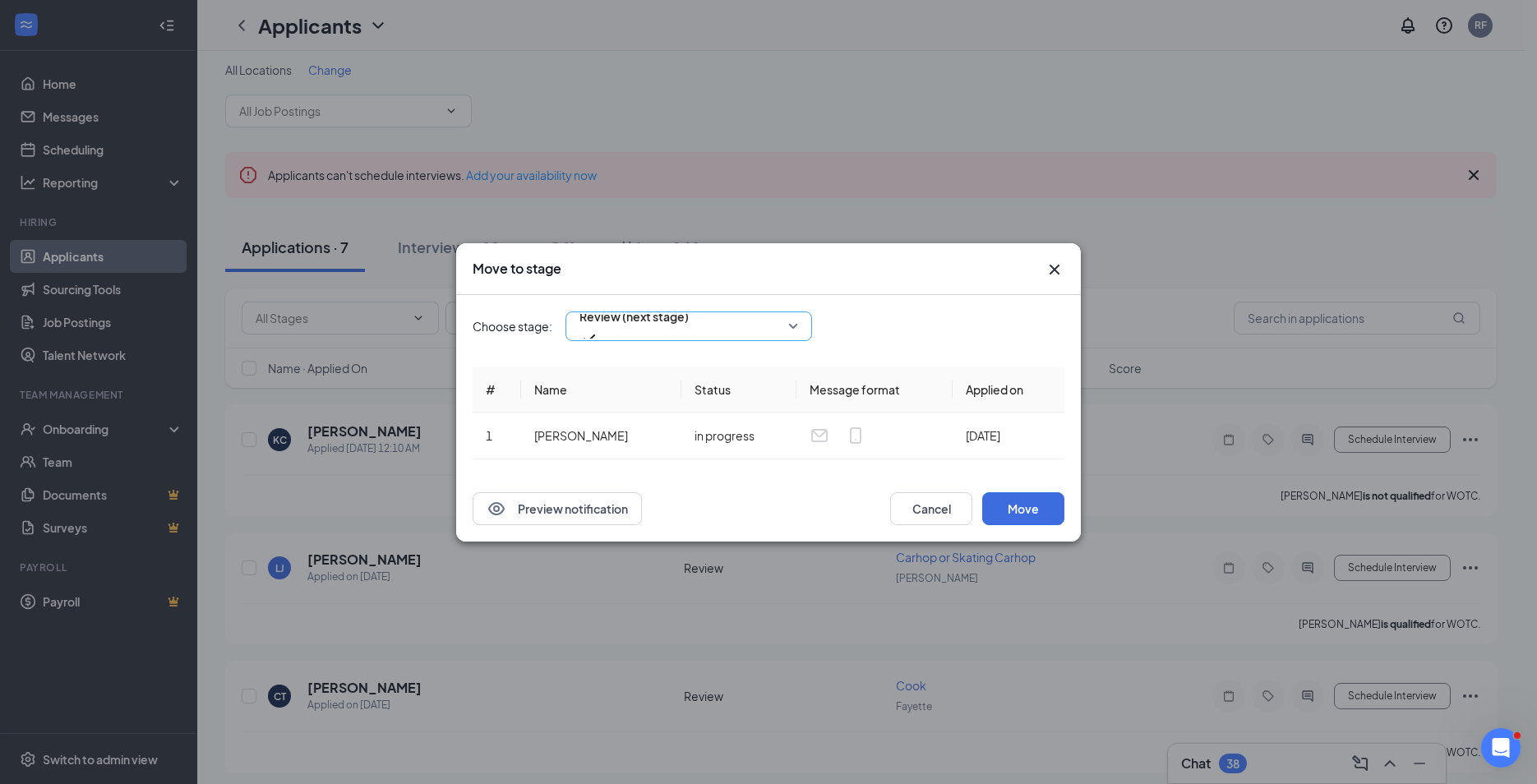
click at [794, 330] on span "Review (next stage)" at bounding box center [688, 326] width 218 height 25
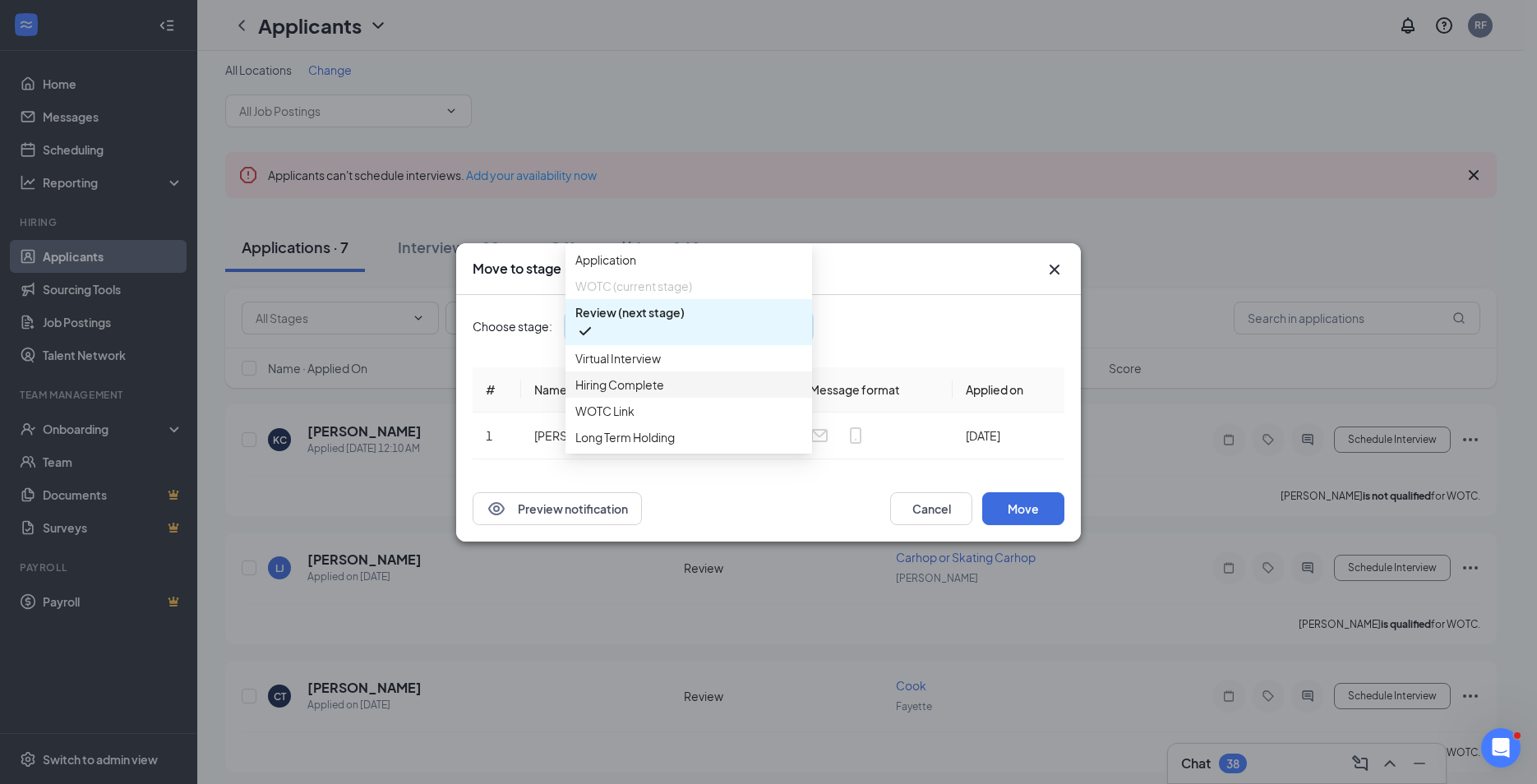
scroll to position [56, 0]
click at [664, 438] on span "Long Term Holding" at bounding box center [625, 437] width 99 height 18
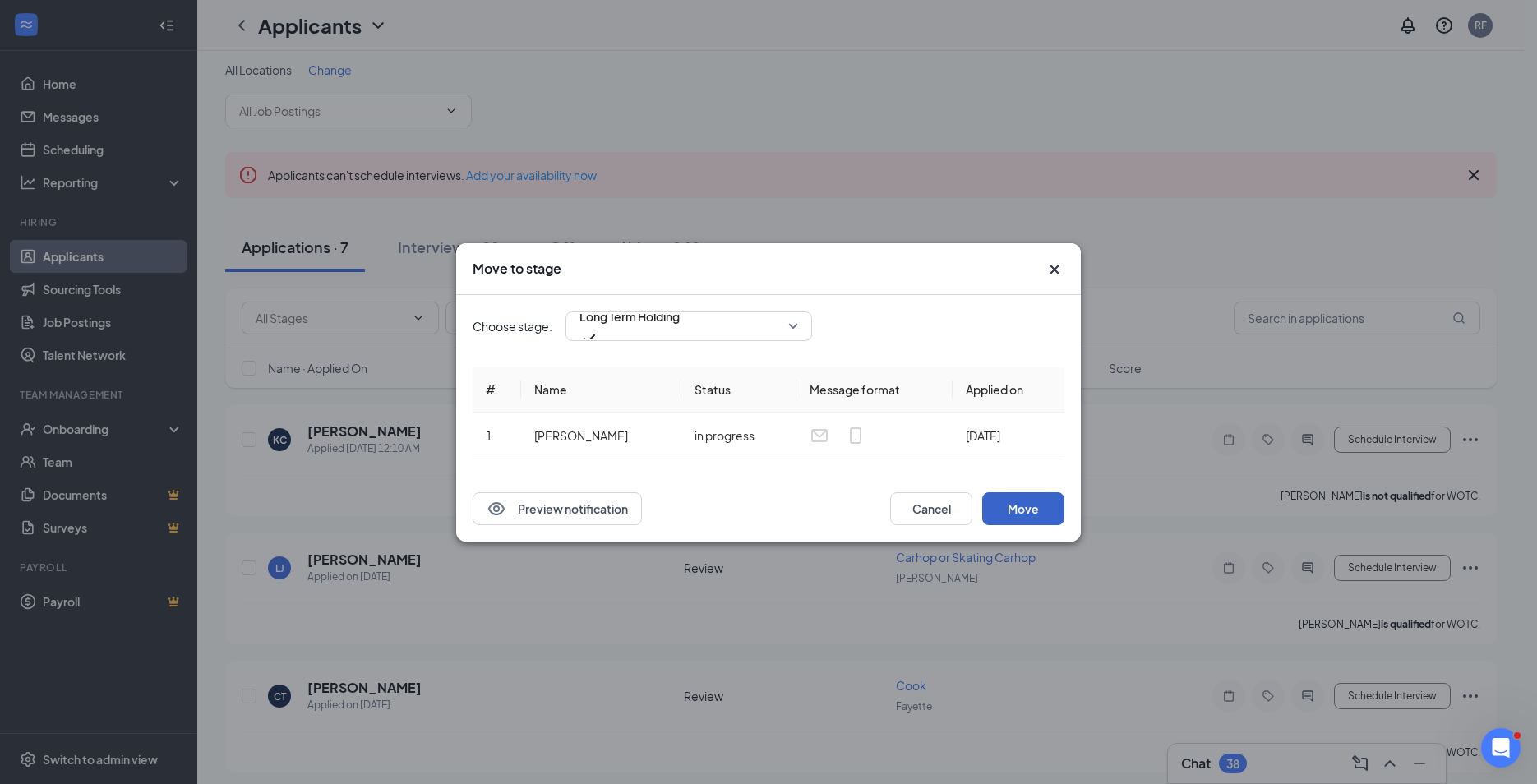
click at [1043, 498] on button "Move" at bounding box center [1023, 508] width 82 height 32
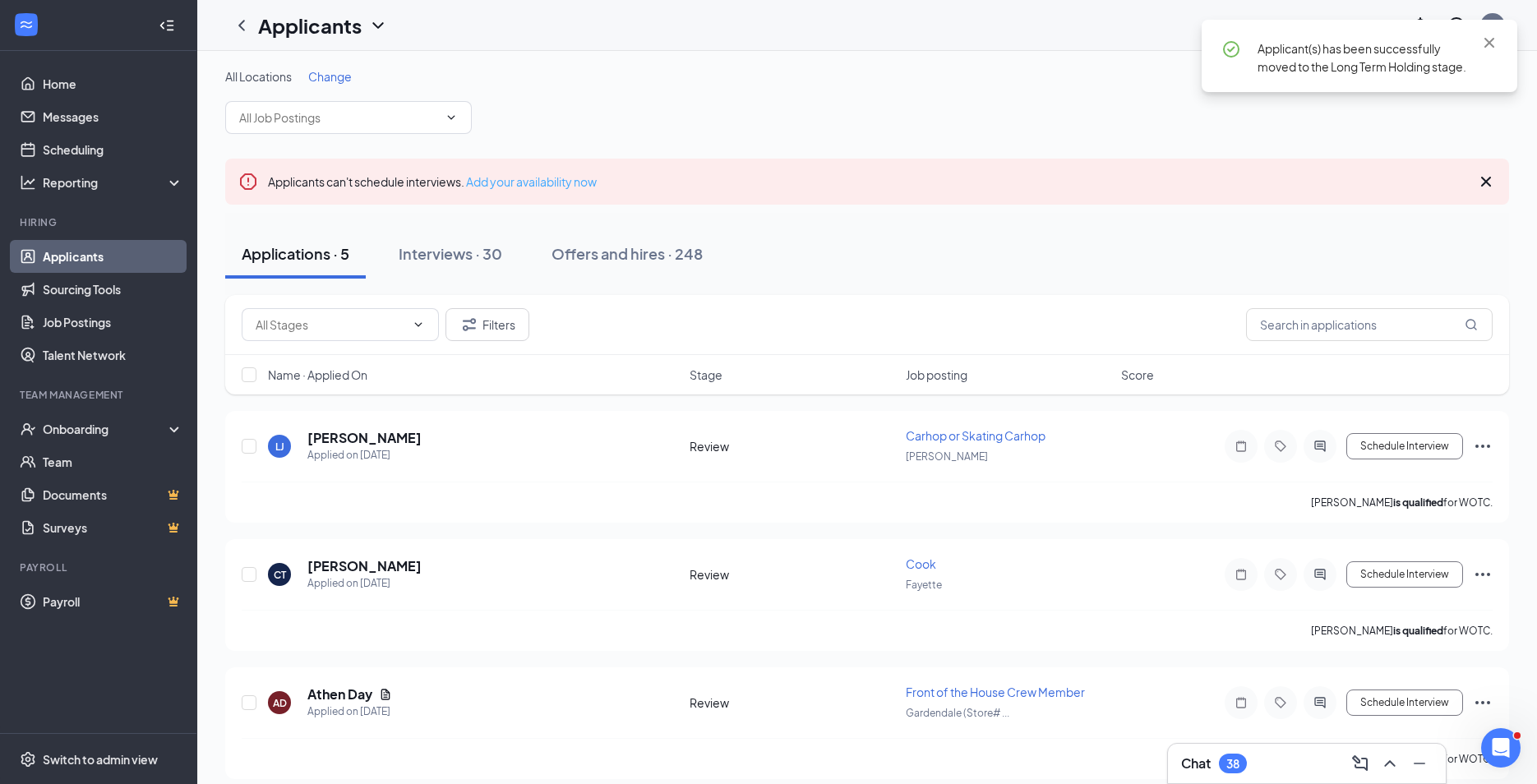
scroll to position [0, 0]
